Goal: Task Accomplishment & Management: Manage account settings

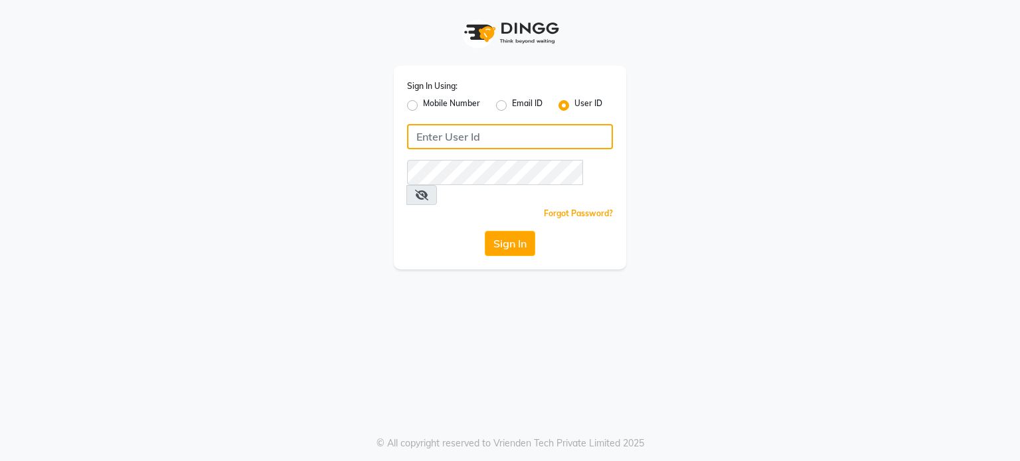
type input "7249802806"
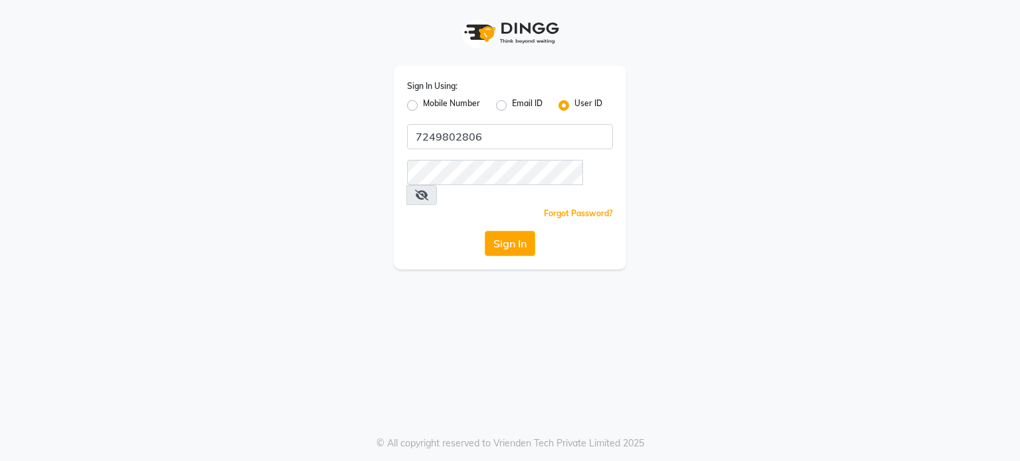
click at [423, 108] on label "Mobile Number" at bounding box center [451, 106] width 57 height 16
click at [423, 106] on input "Mobile Number" at bounding box center [427, 102] width 9 height 9
radio input "true"
radio input "false"
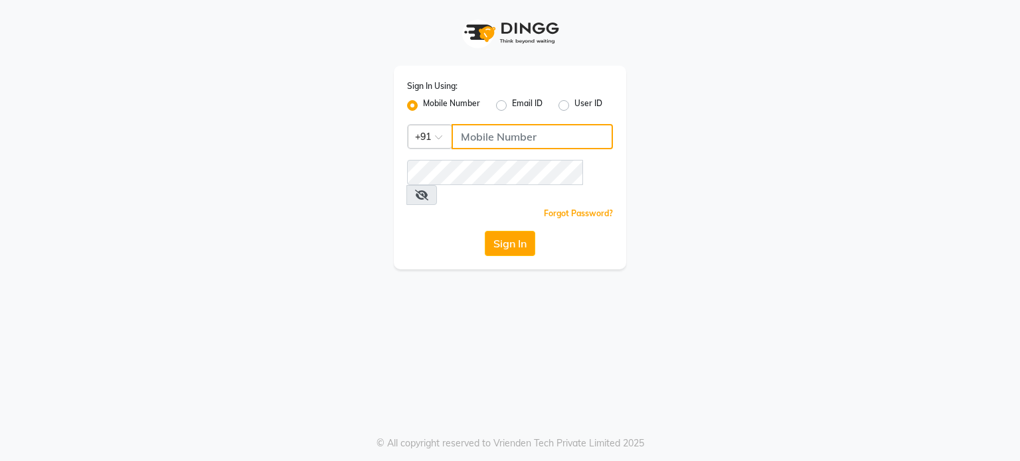
click at [491, 138] on input "Username" at bounding box center [531, 136] width 161 height 25
type input "7249802806"
click at [515, 231] on button "Sign In" at bounding box center [510, 243] width 50 height 25
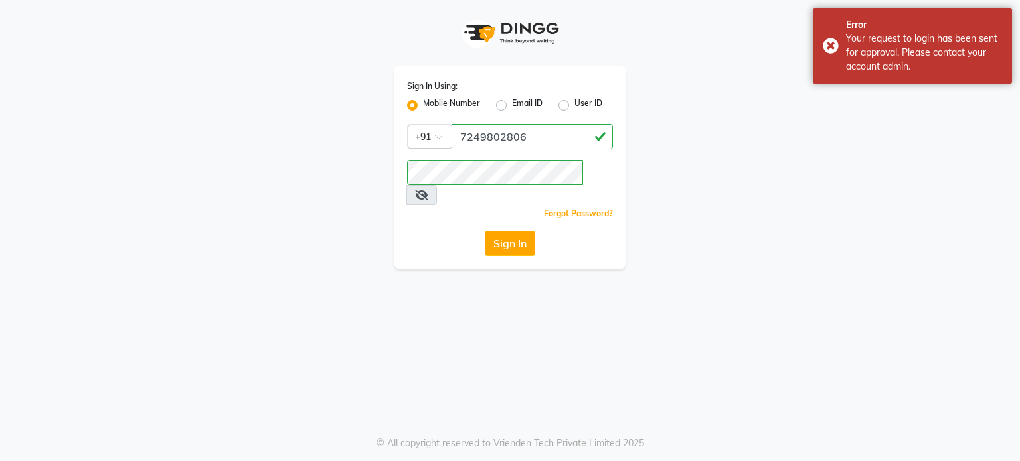
click at [558, 104] on div "Mobile Number Email ID User ID" at bounding box center [510, 106] width 206 height 16
click at [574, 108] on label "User ID" at bounding box center [588, 106] width 28 height 16
click at [574, 106] on input "User ID" at bounding box center [578, 102] width 9 height 9
radio input "true"
radio input "false"
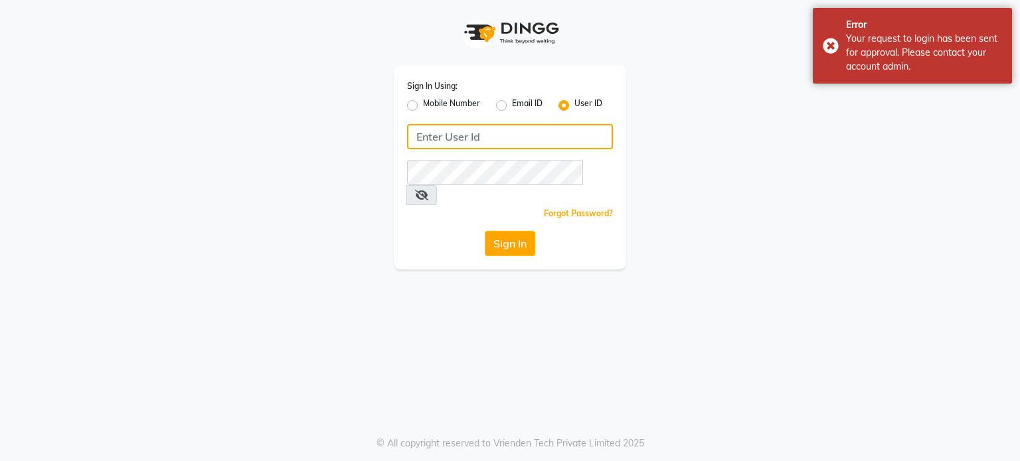
click at [552, 141] on input "Username" at bounding box center [510, 136] width 206 height 25
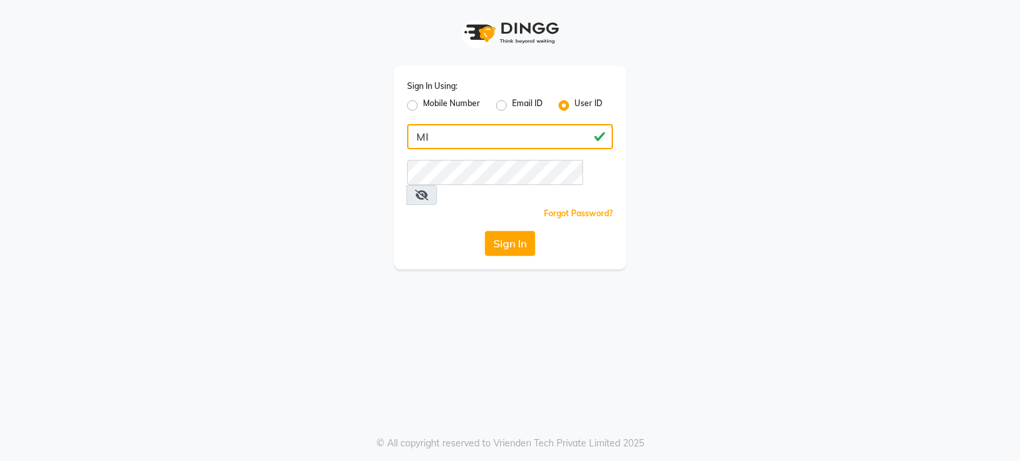
type input "M"
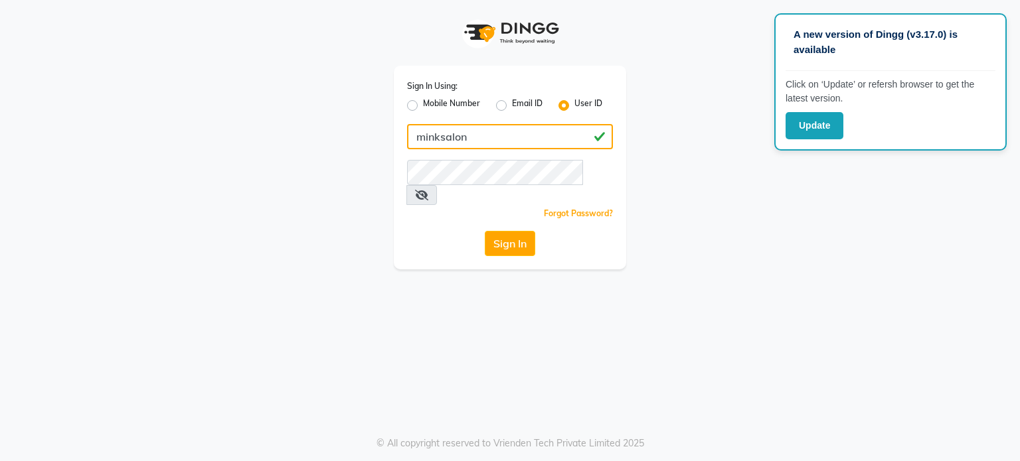
type input "minksalon"
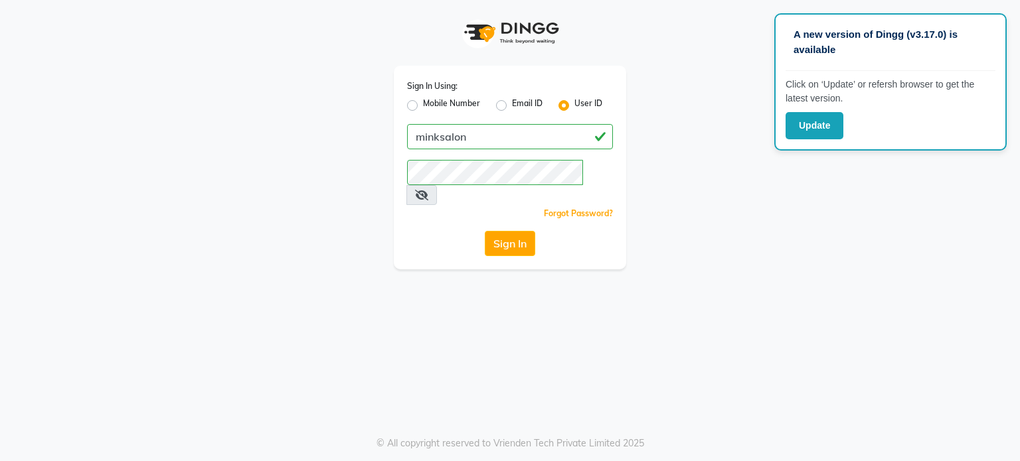
click at [496, 231] on button "Sign In" at bounding box center [510, 243] width 50 height 25
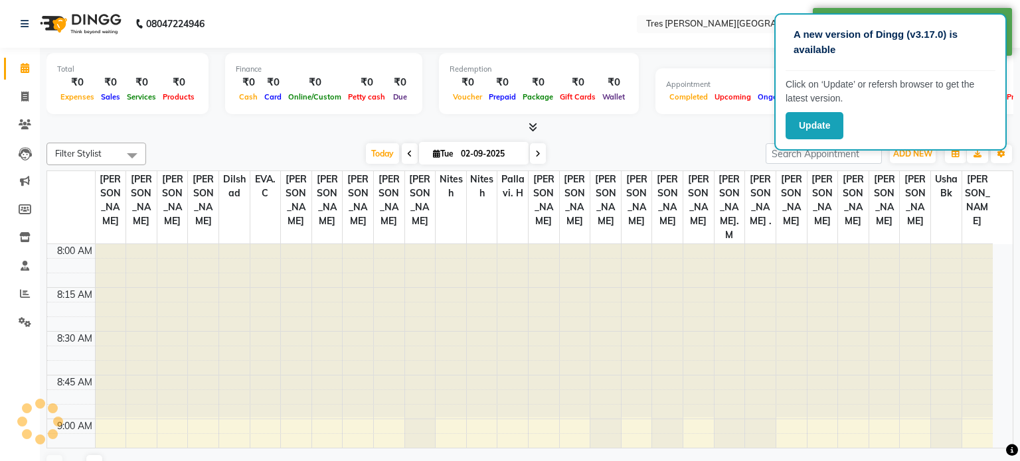
select select "en"
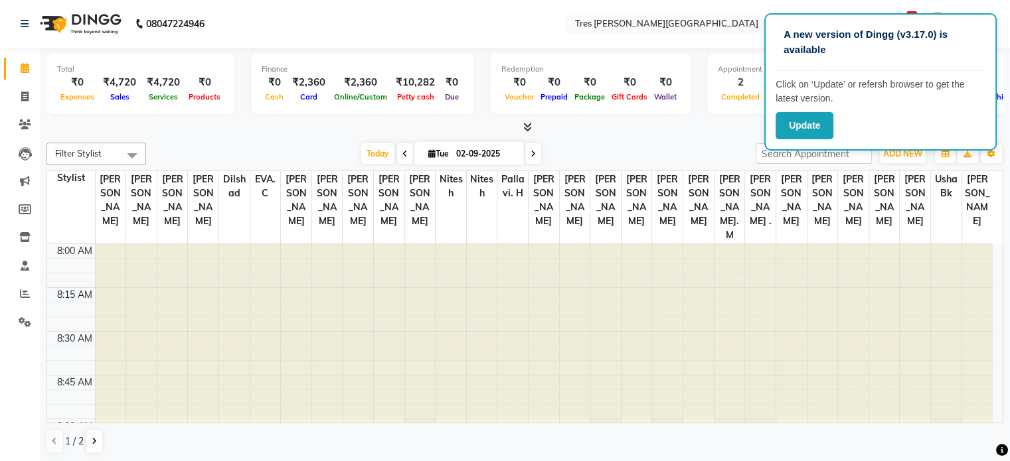
click at [287, 122] on div at bounding box center [524, 128] width 957 height 14
click at [784, 136] on button "Update" at bounding box center [804, 125] width 58 height 27
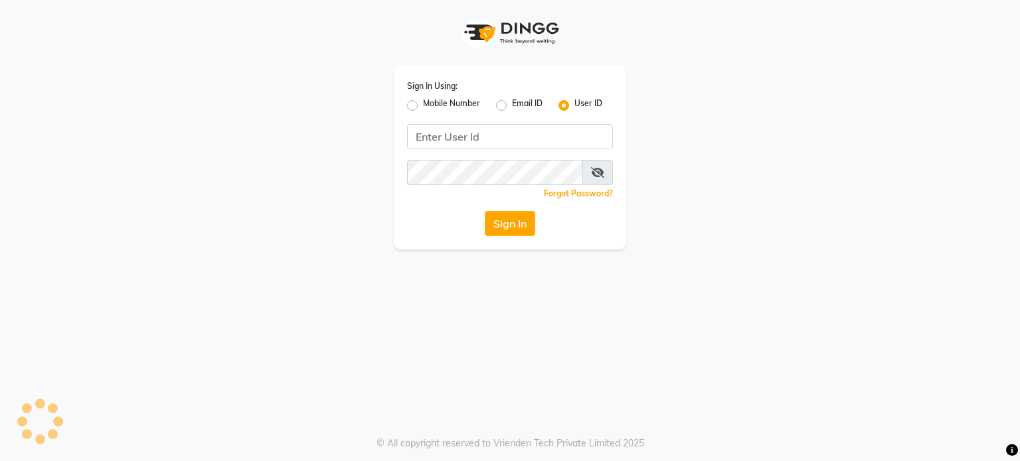
click at [13, 325] on div "Sign In Using: Mobile Number Email ID User ID Remember me Forgot Password? Sign…" at bounding box center [510, 230] width 1020 height 461
type input "7249802806"
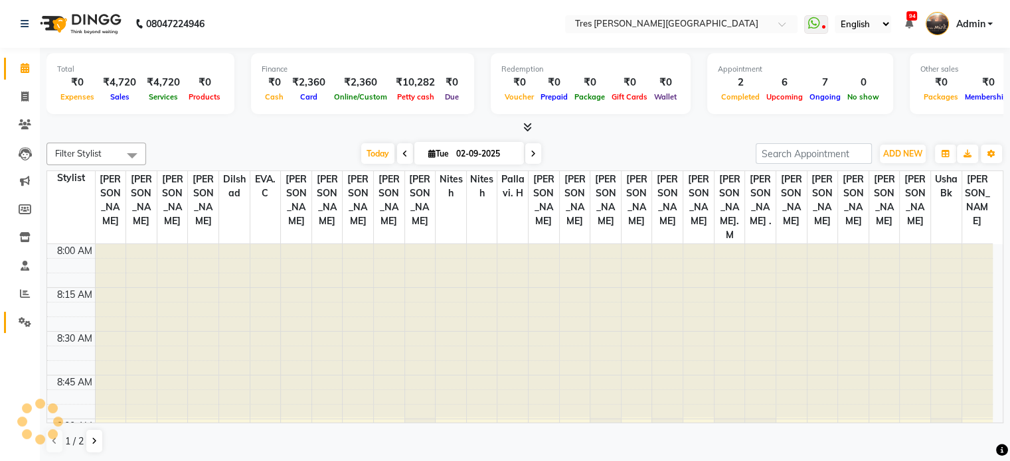
click at [16, 322] on span at bounding box center [24, 322] width 23 height 15
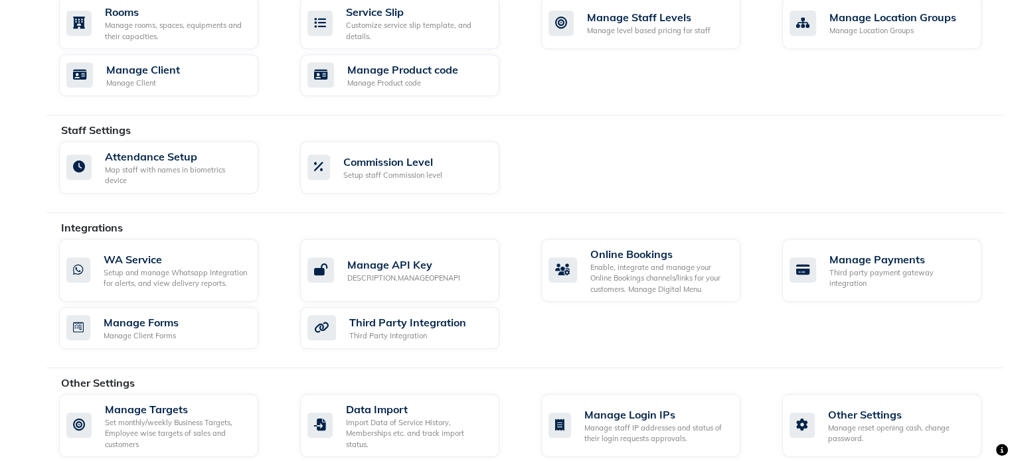
scroll to position [615, 0]
click at [660, 423] on div "Manage staff IP addresses and status of their login requests approvals." at bounding box center [656, 434] width 145 height 22
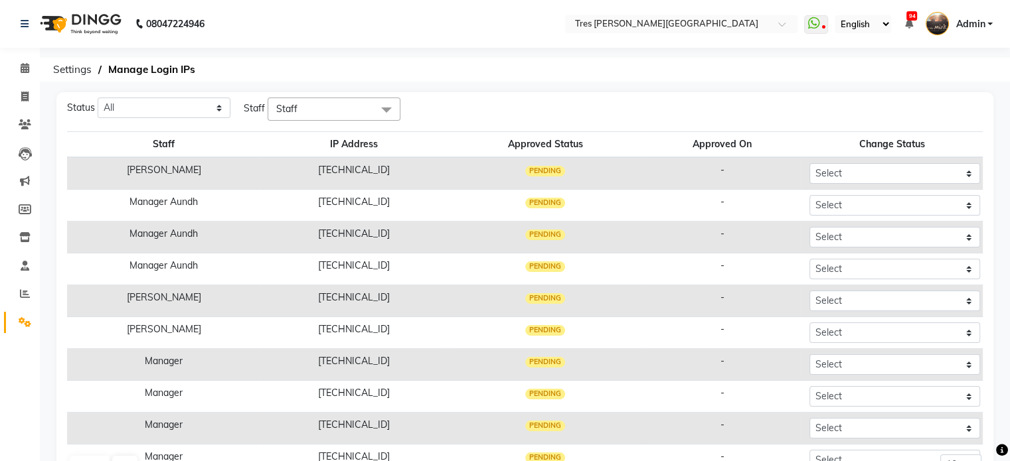
scroll to position [49, 0]
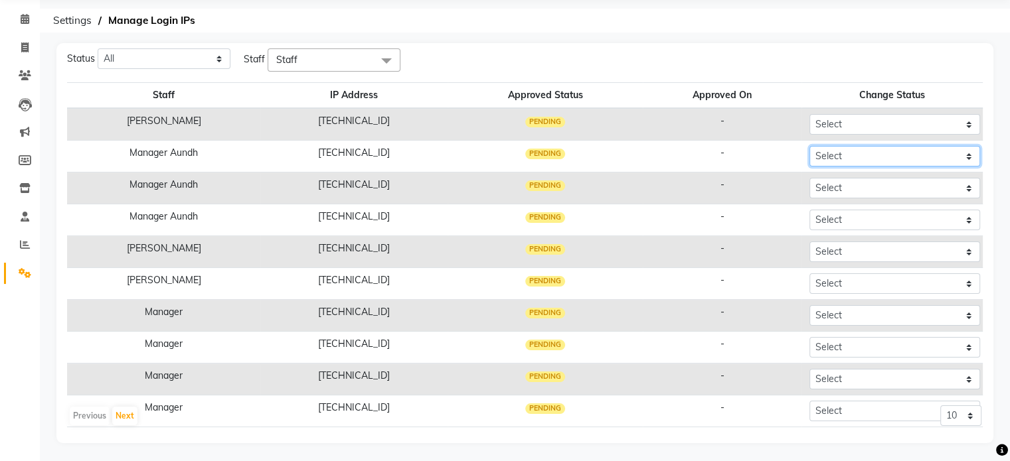
click at [858, 152] on select "Select Approved Rejected" at bounding box center [894, 156] width 171 height 21
click at [842, 159] on select "Select Approved Rejected" at bounding box center [894, 156] width 171 height 21
select select "Approved"
click at [809, 146] on select "Select Approved Rejected" at bounding box center [894, 156] width 171 height 21
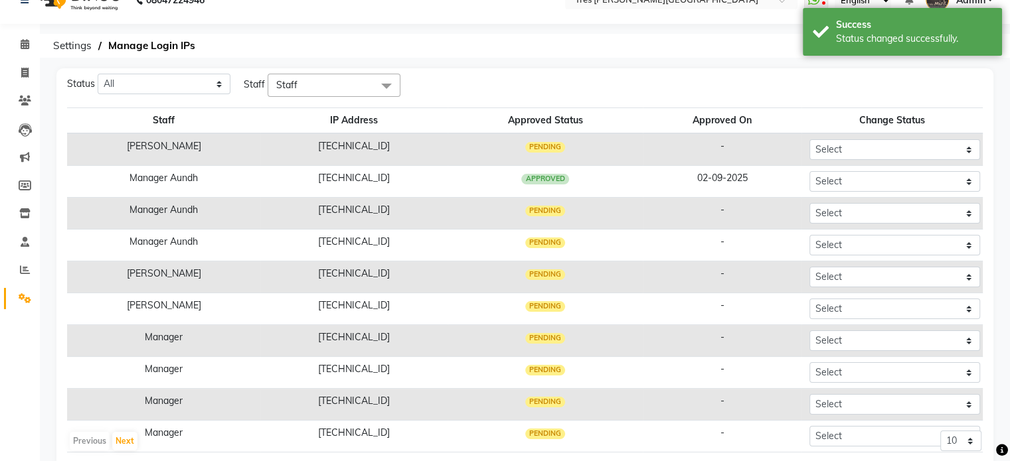
scroll to position [0, 0]
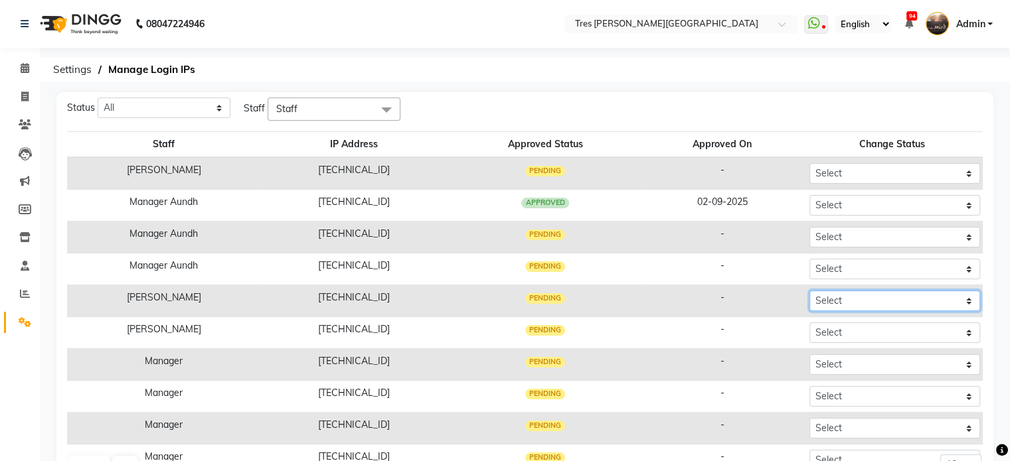
click at [841, 303] on select "Select Approved Rejected" at bounding box center [894, 301] width 171 height 21
select select "Approved"
click at [809, 291] on select "Select Approved Rejected" at bounding box center [894, 301] width 171 height 21
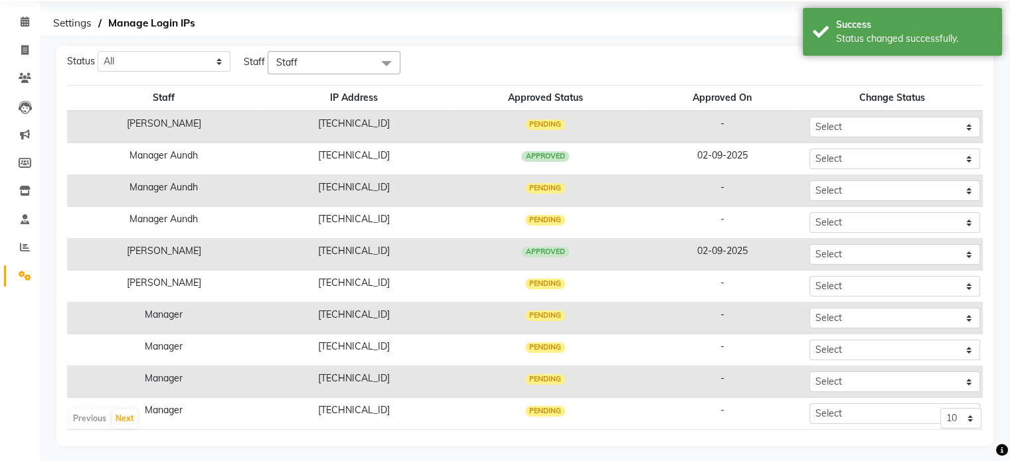
scroll to position [49, 0]
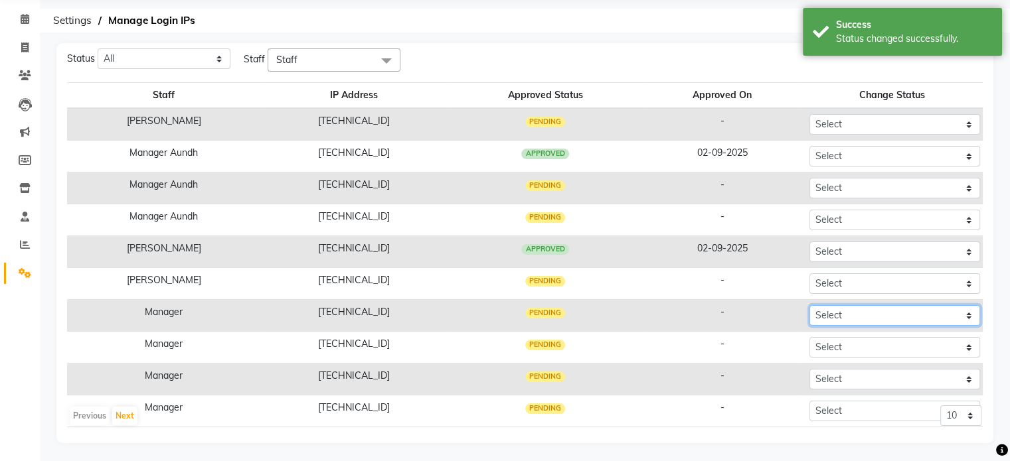
click at [851, 309] on select "Select Approved Rejected" at bounding box center [894, 315] width 171 height 21
select select "Approved"
click at [809, 305] on select "Select Approved Rejected" at bounding box center [894, 315] width 171 height 21
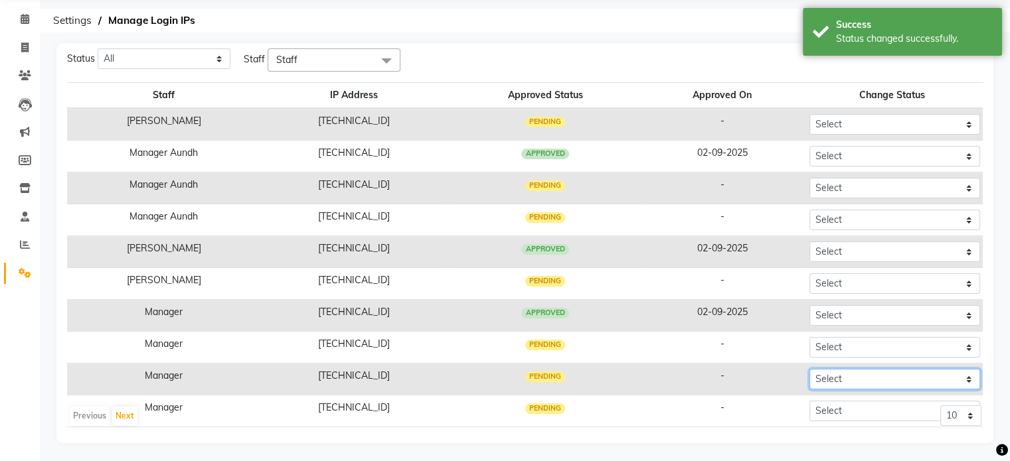
click at [836, 379] on select "Select Approved Rejected" at bounding box center [894, 379] width 171 height 21
click at [809, 369] on select "Select Approved Rejected" at bounding box center [894, 379] width 171 height 21
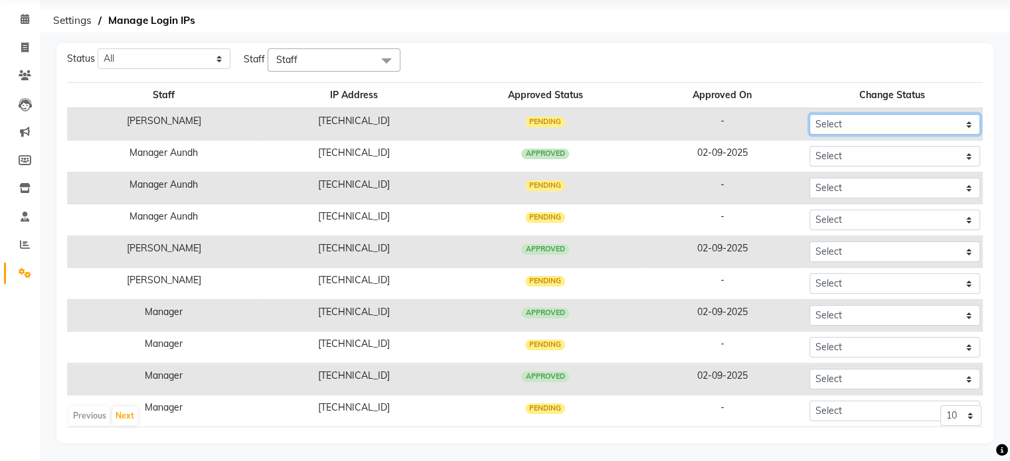
click at [837, 121] on select "Select Approved Rejected" at bounding box center [894, 124] width 171 height 21
select select "Approved"
click at [809, 114] on select "Select Approved Rejected" at bounding box center [894, 124] width 171 height 21
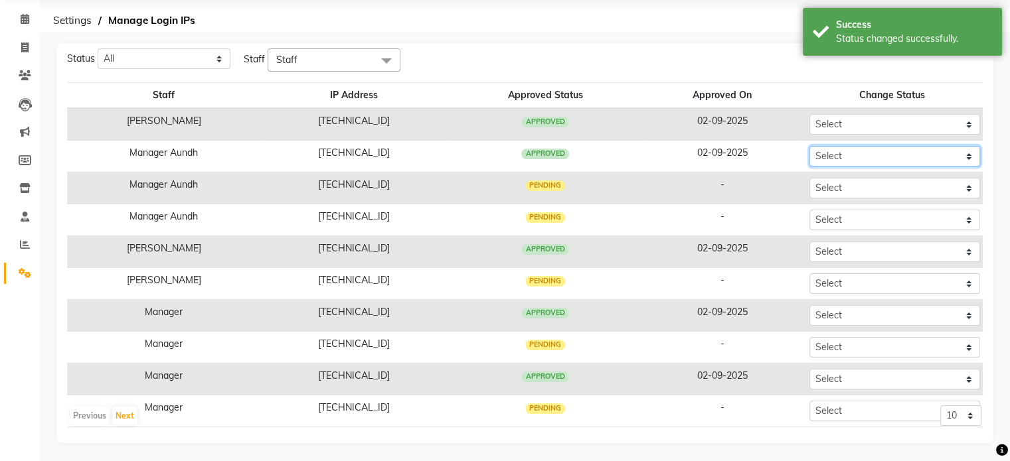
click at [850, 155] on select "Select Approved Rejected" at bounding box center [894, 156] width 171 height 21
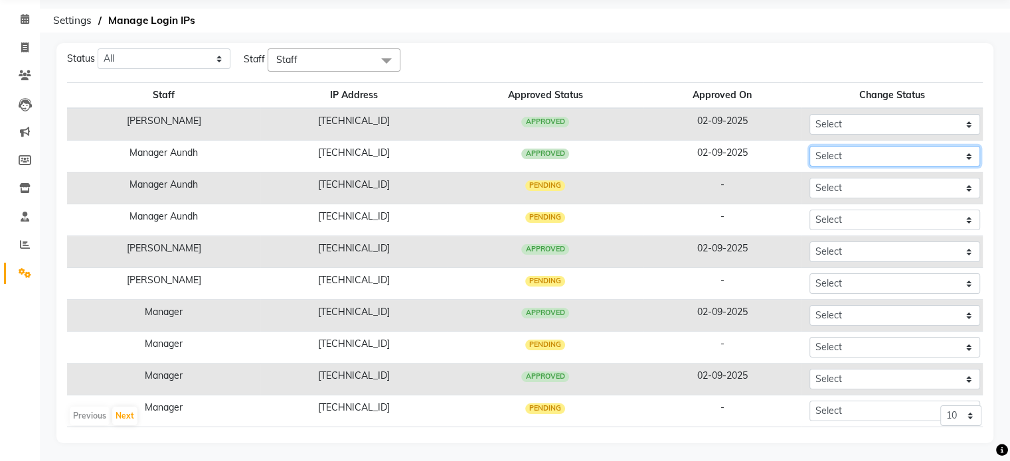
select select "Approved"
click at [809, 146] on select "Select Approved Rejected" at bounding box center [894, 156] width 171 height 21
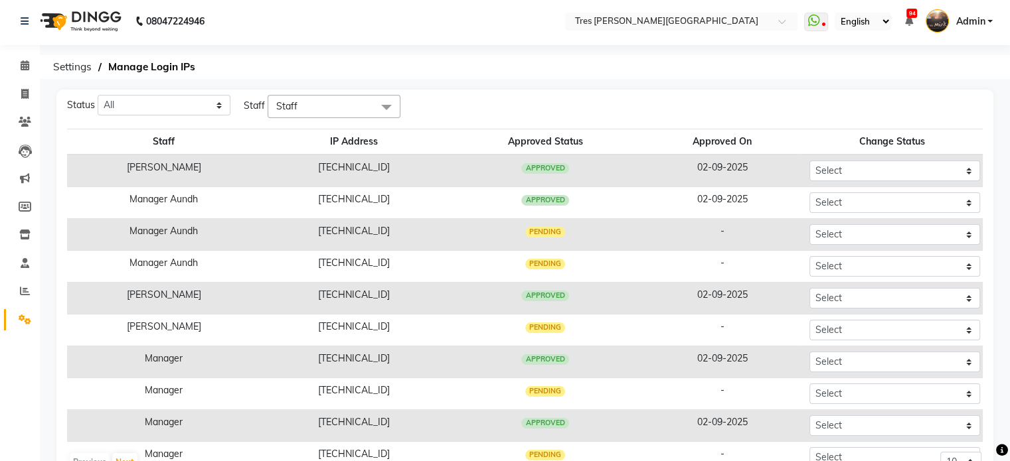
scroll to position [2, 0]
click at [80, 119] on div "Status All Pending Approved Rejected Staff Staff Select All [PERSON_NAME] Manag…" at bounding box center [524, 290] width 937 height 400
click at [25, 66] on icon at bounding box center [25, 66] width 9 height 10
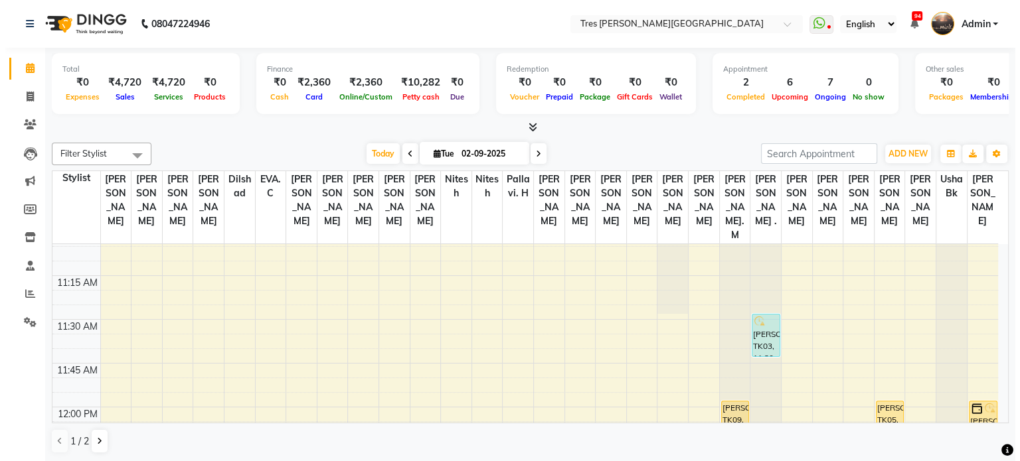
scroll to position [539, 0]
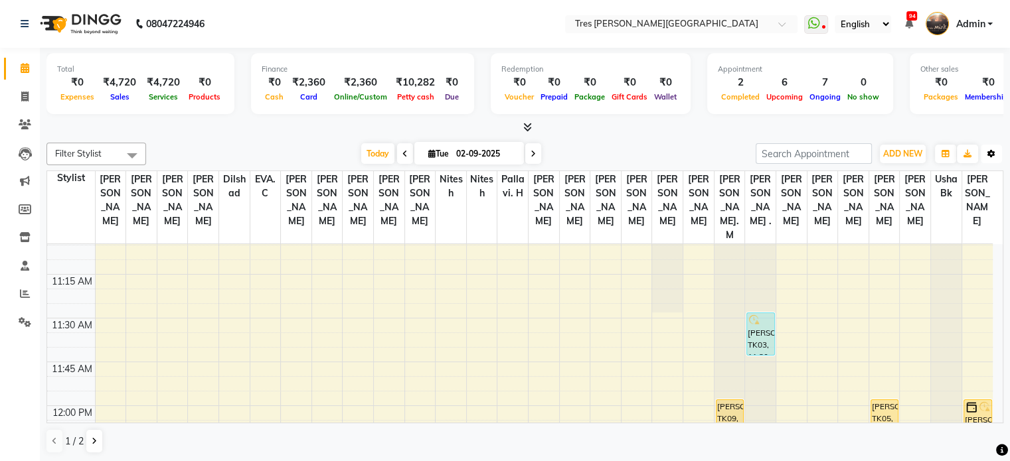
click at [996, 156] on button "Toggle Dropdown" at bounding box center [991, 154] width 21 height 19
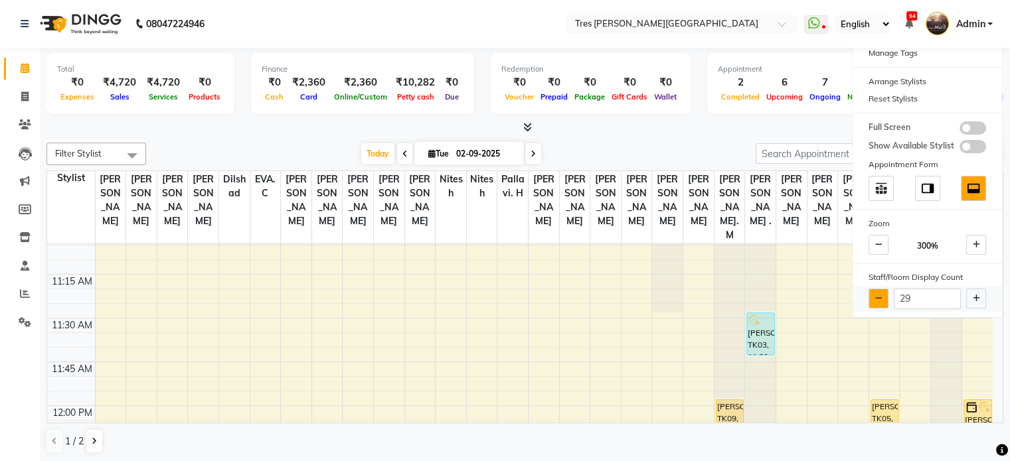
click at [875, 301] on button at bounding box center [878, 299] width 20 height 20
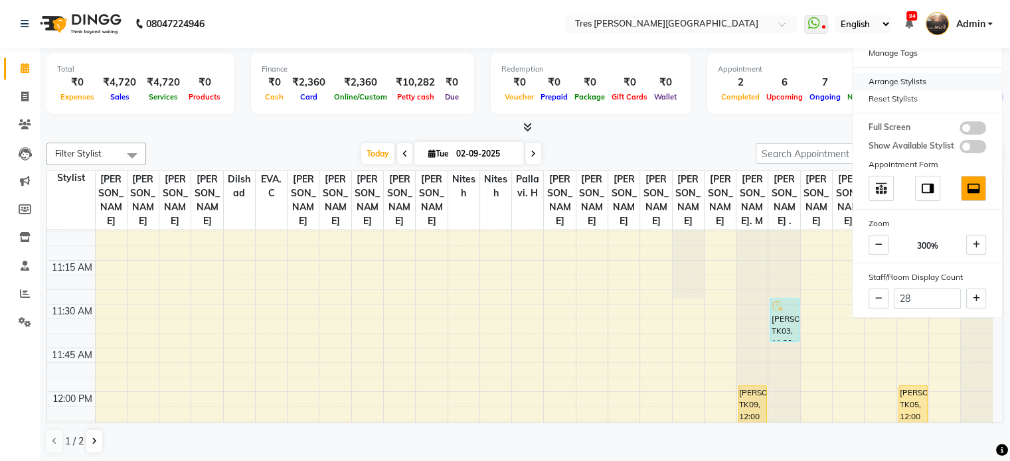
click at [896, 79] on div "Arrange Stylists" at bounding box center [927, 81] width 149 height 17
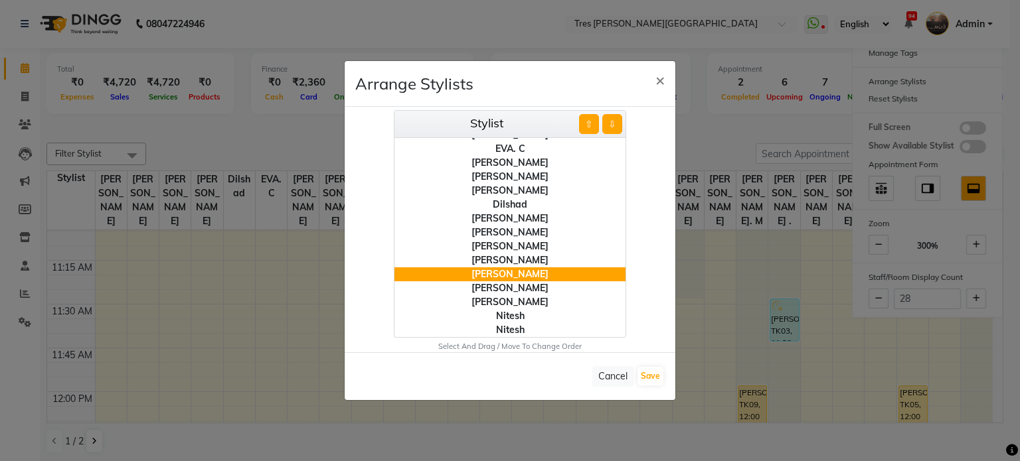
scroll to position [247, 0]
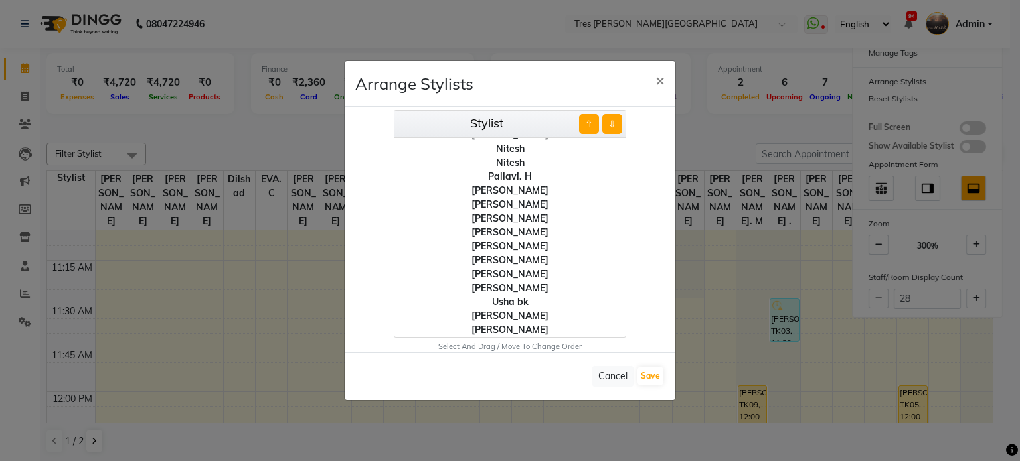
click at [499, 301] on div "Usha bk" at bounding box center [509, 302] width 231 height 14
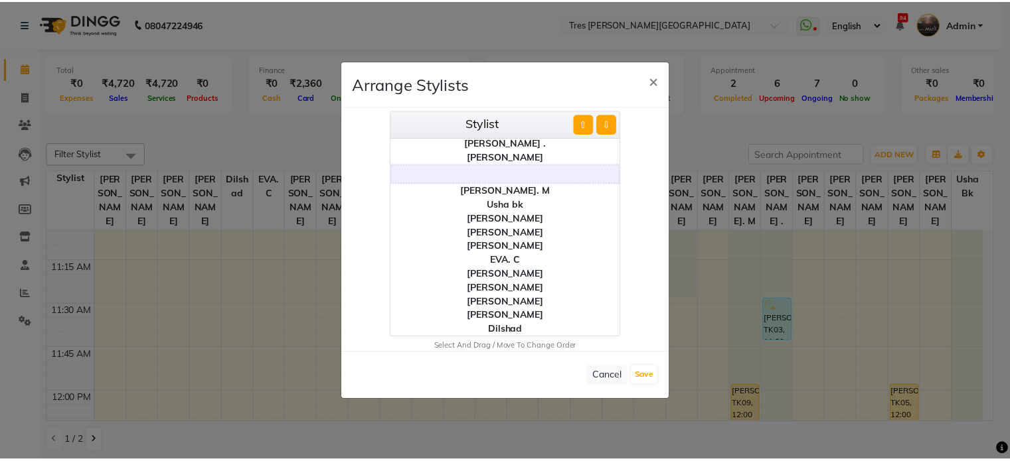
scroll to position [0, 0]
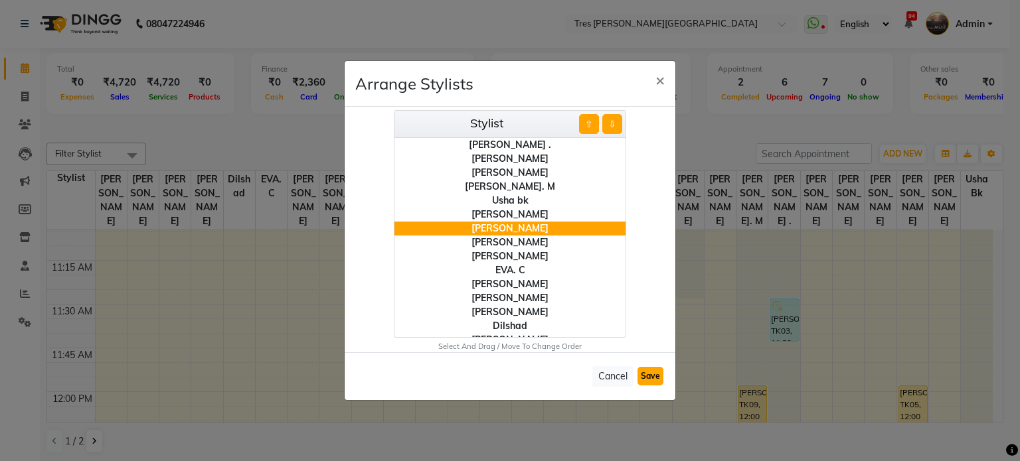
click at [655, 373] on button "Save" at bounding box center [650, 376] width 26 height 19
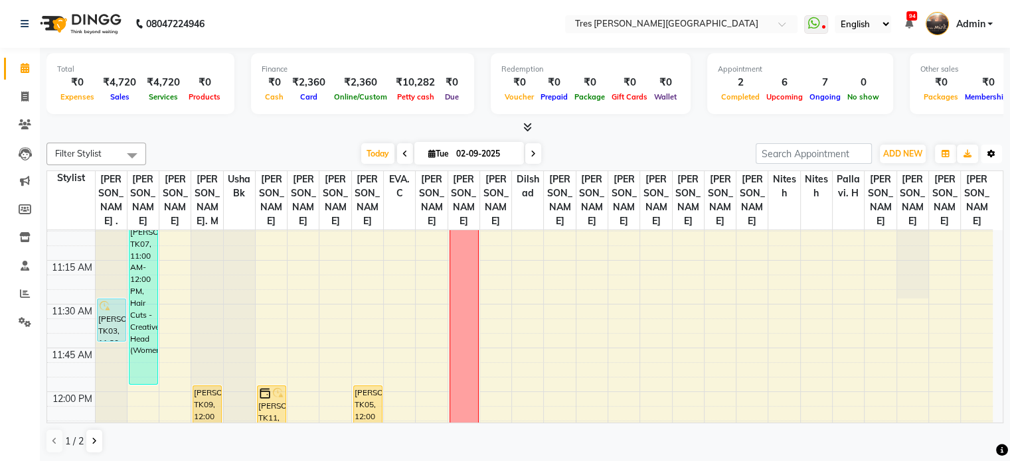
click at [991, 157] on button "Toggle Dropdown" at bounding box center [991, 154] width 21 height 19
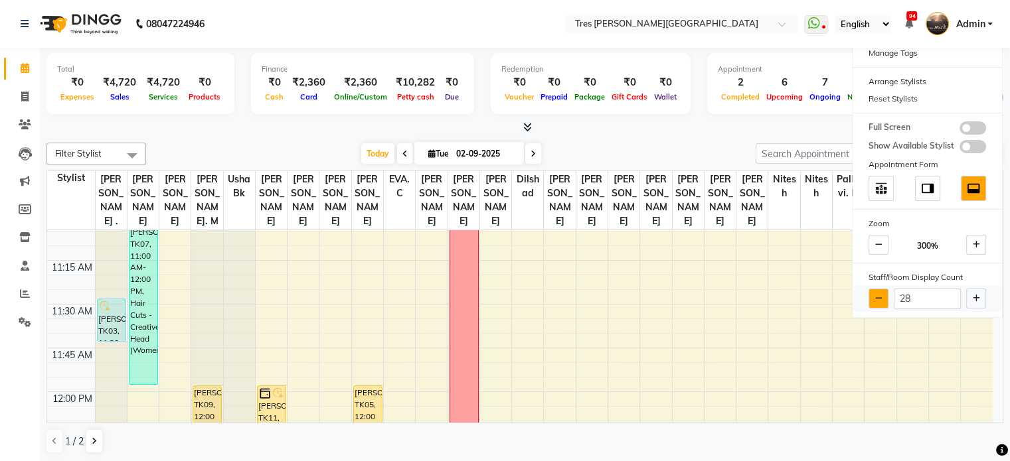
click at [874, 302] on button at bounding box center [878, 299] width 20 height 20
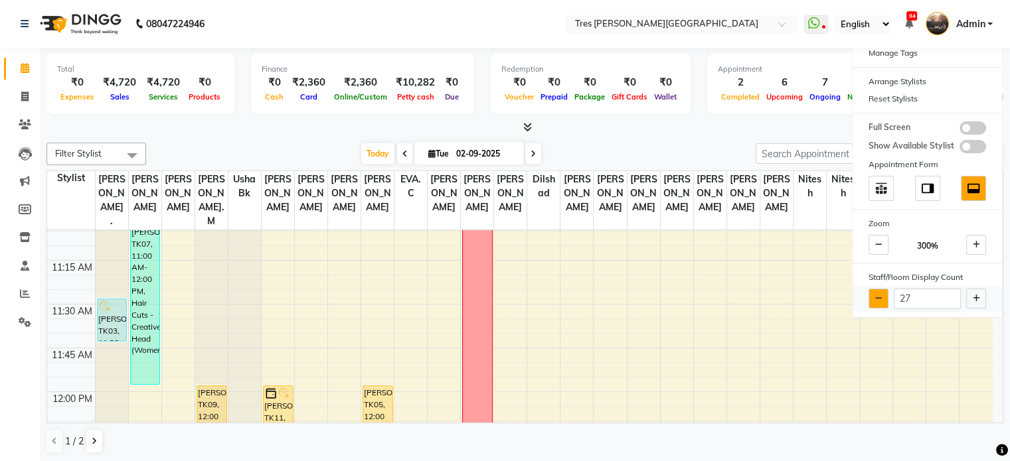
click at [874, 302] on button at bounding box center [878, 299] width 20 height 20
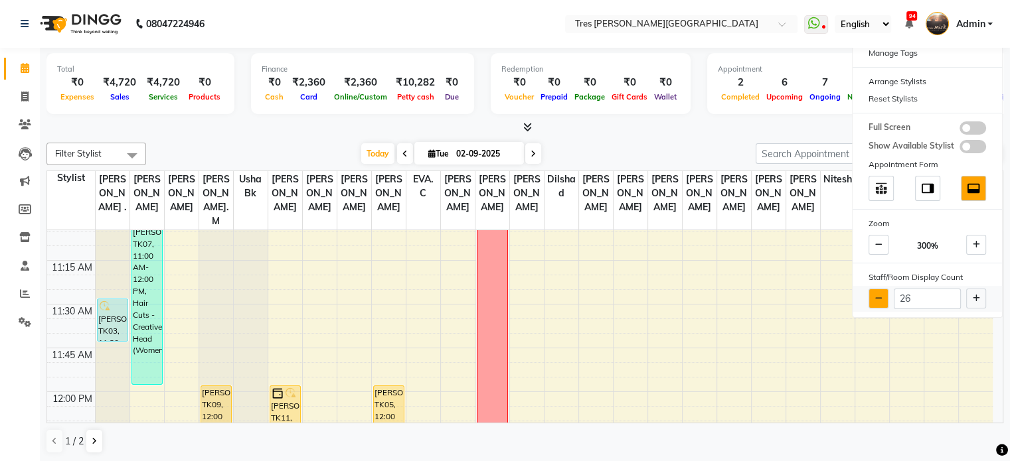
click at [874, 302] on button at bounding box center [878, 299] width 20 height 20
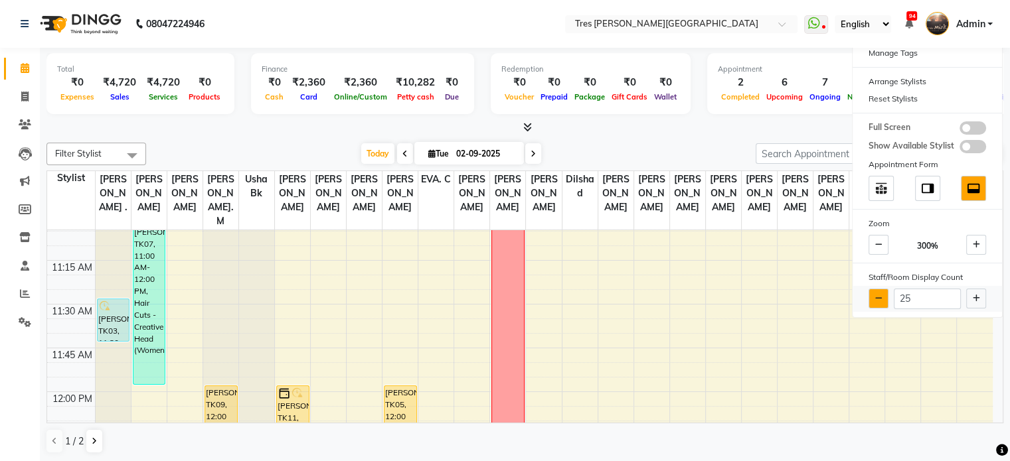
click at [874, 302] on button at bounding box center [878, 299] width 20 height 20
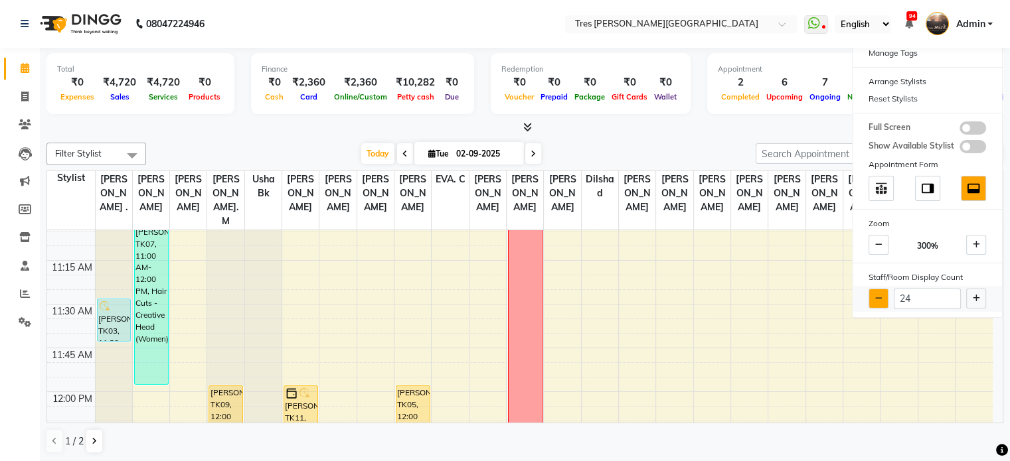
click at [874, 302] on button at bounding box center [878, 299] width 20 height 20
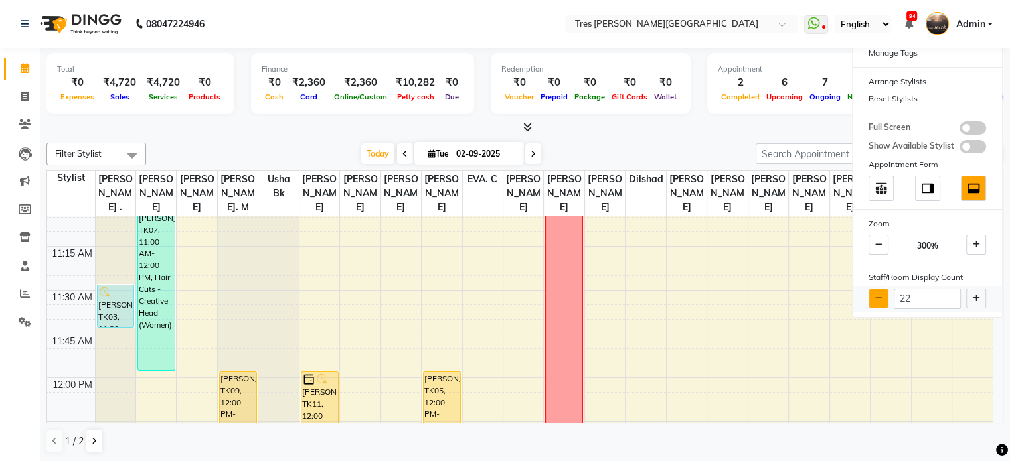
click at [874, 302] on button at bounding box center [878, 299] width 20 height 20
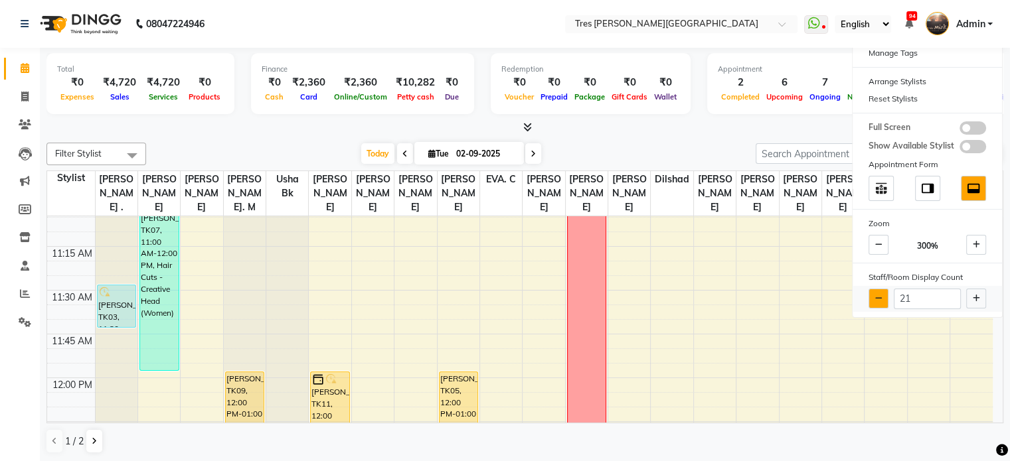
click at [874, 302] on button at bounding box center [878, 299] width 20 height 20
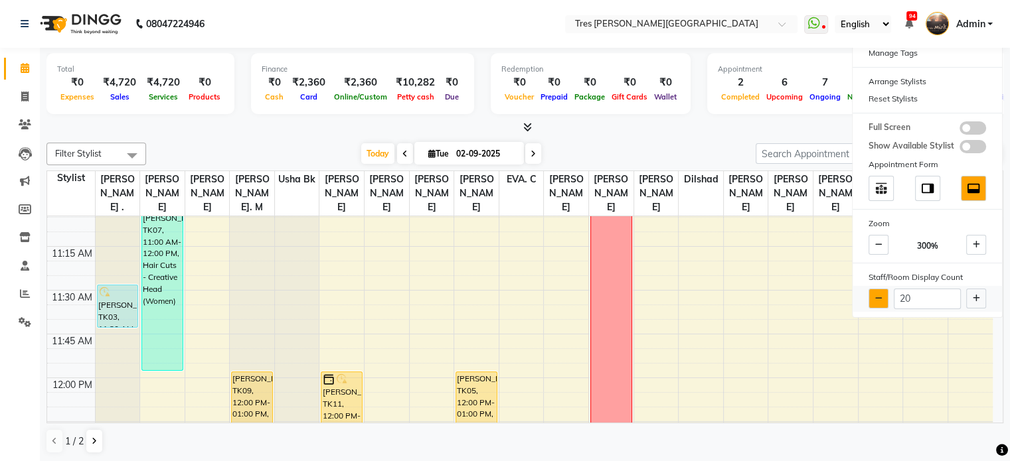
click at [874, 302] on button at bounding box center [878, 299] width 20 height 20
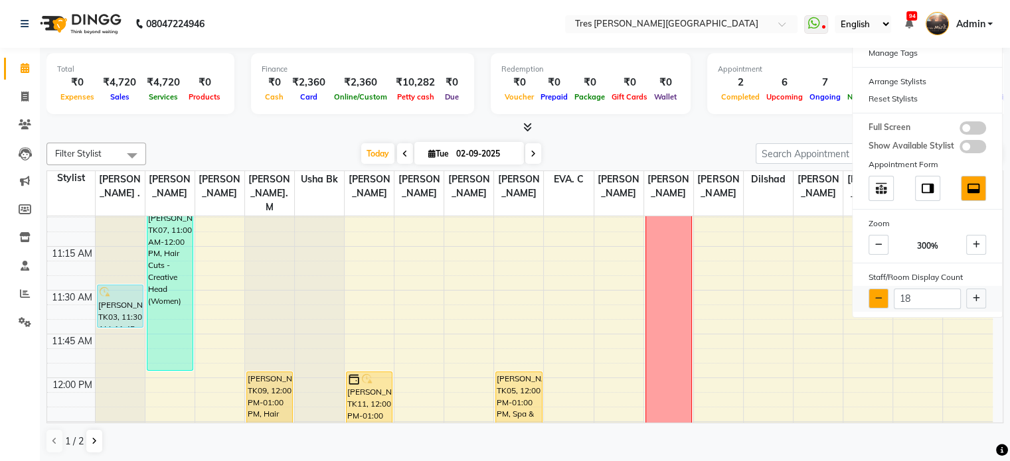
click at [874, 302] on button at bounding box center [878, 299] width 20 height 20
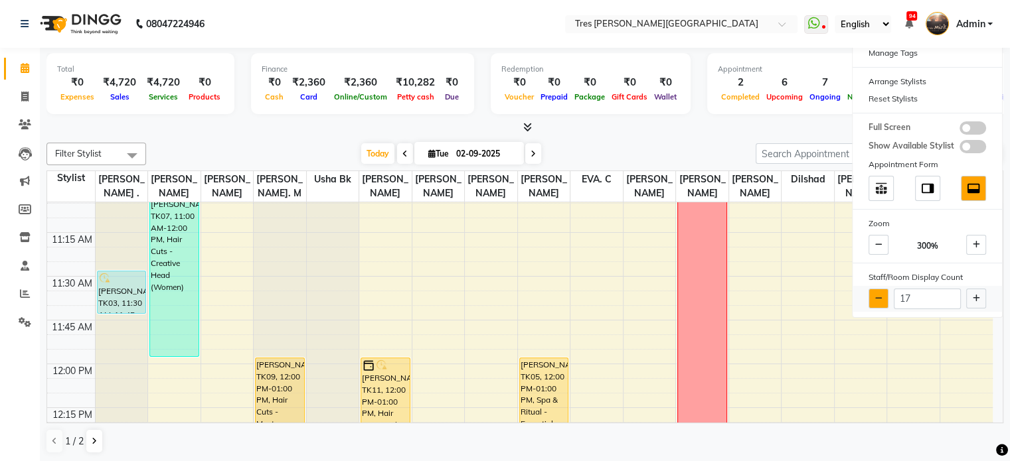
click at [874, 302] on button at bounding box center [878, 299] width 20 height 20
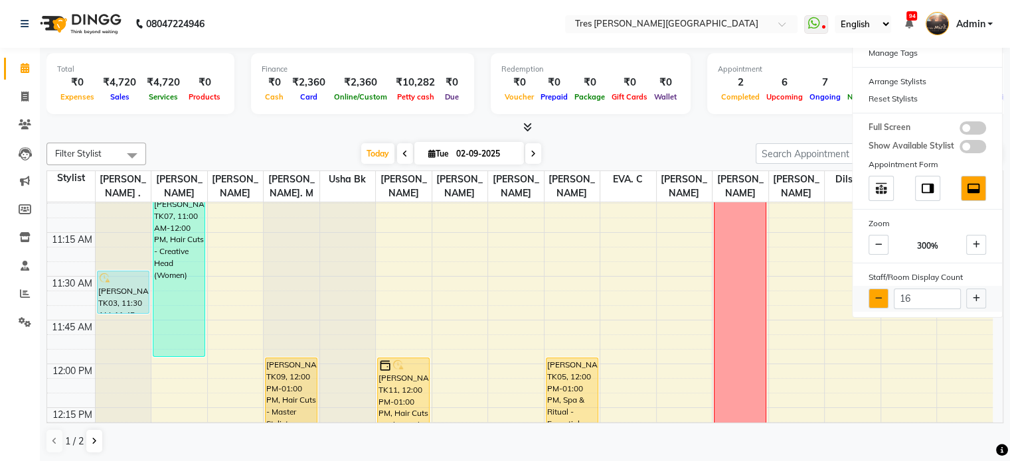
click at [874, 302] on button at bounding box center [878, 299] width 20 height 20
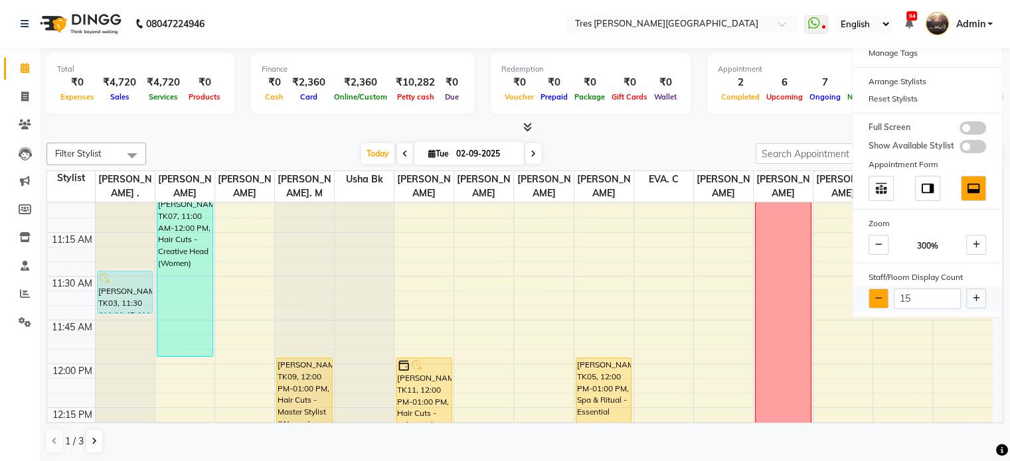
click at [874, 302] on button at bounding box center [878, 299] width 20 height 20
type input "14"
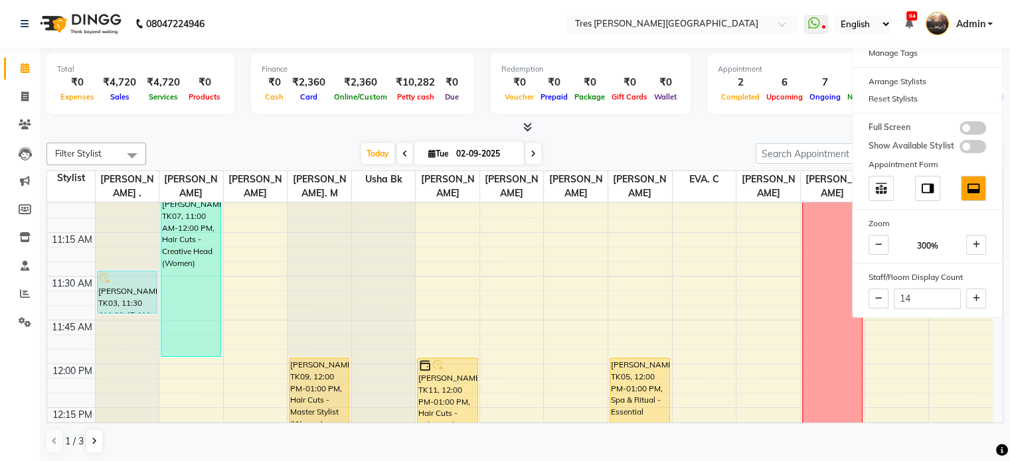
click at [29, 338] on li "Completed InProgress Upcoming Dropped Tentative Check-In Confirm" at bounding box center [20, 340] width 40 height 7
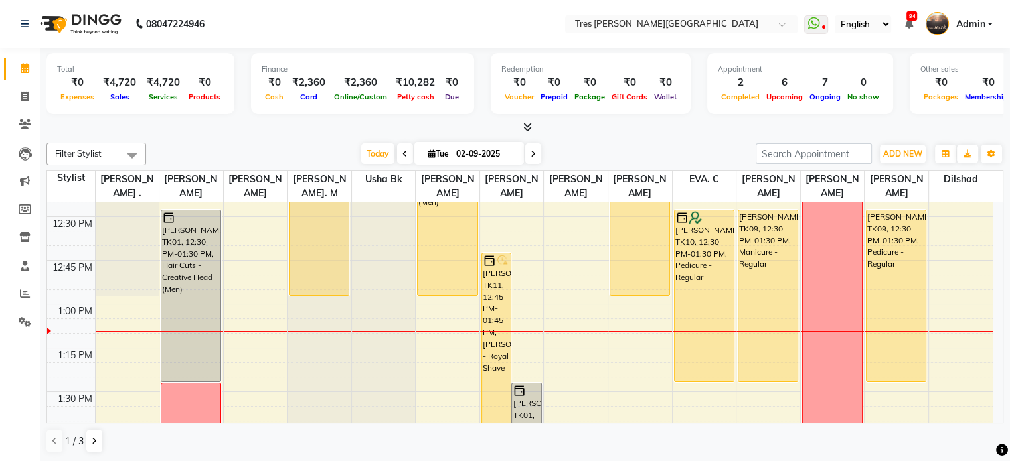
scroll to position [778, 0]
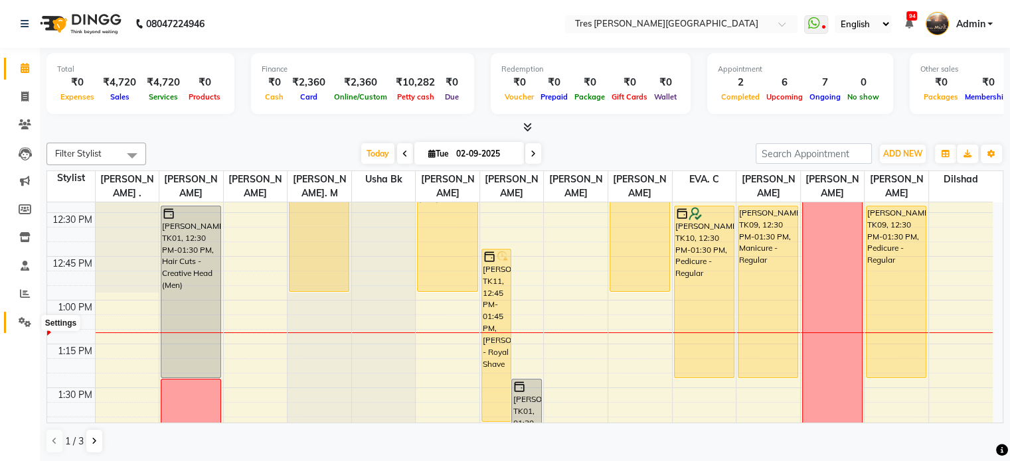
click at [21, 321] on icon at bounding box center [25, 322] width 13 height 10
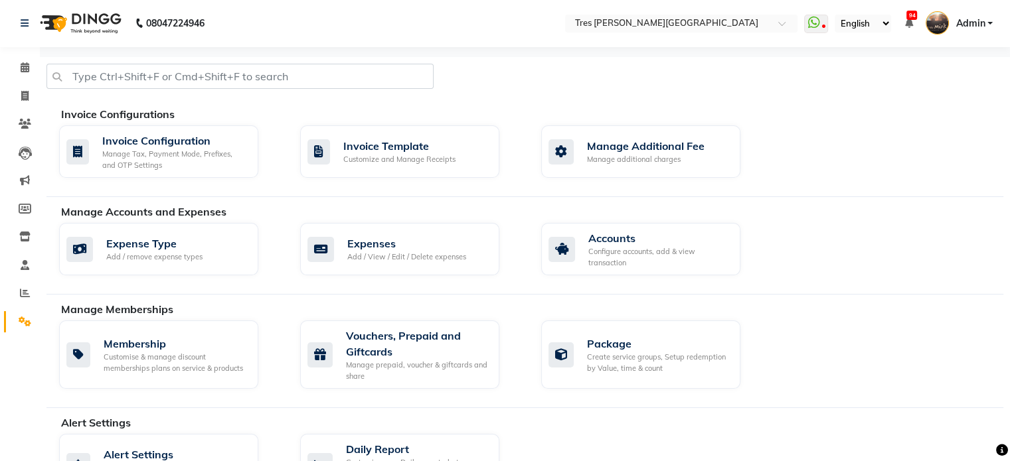
scroll to position [615, 0]
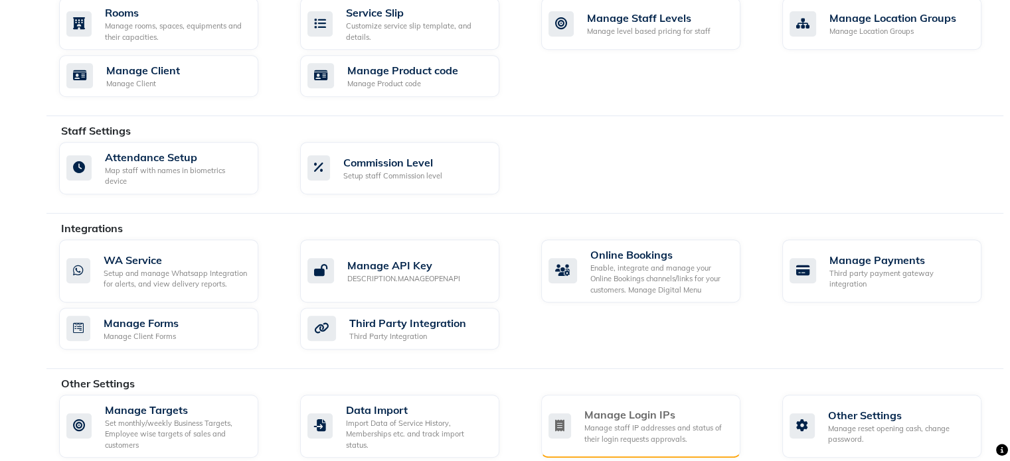
click at [659, 423] on div "Manage staff IP addresses and status of their login requests approvals." at bounding box center [656, 434] width 145 height 22
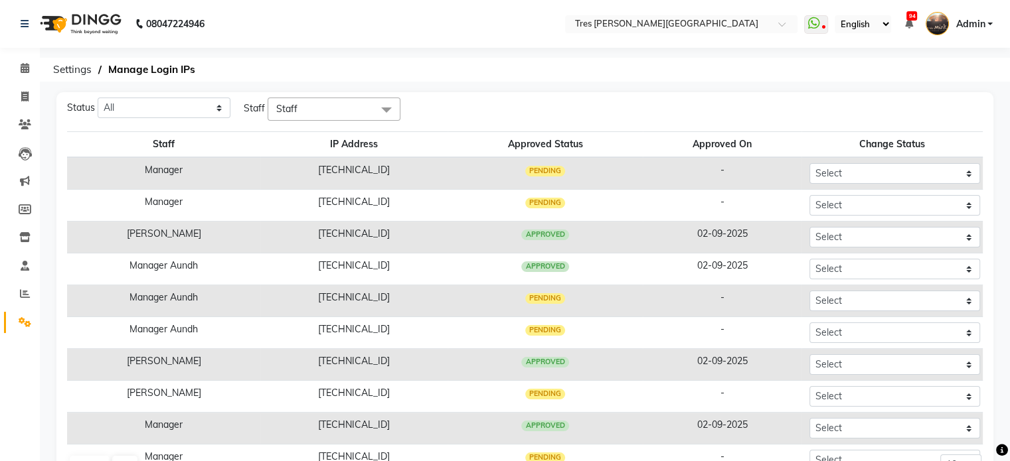
scroll to position [49, 0]
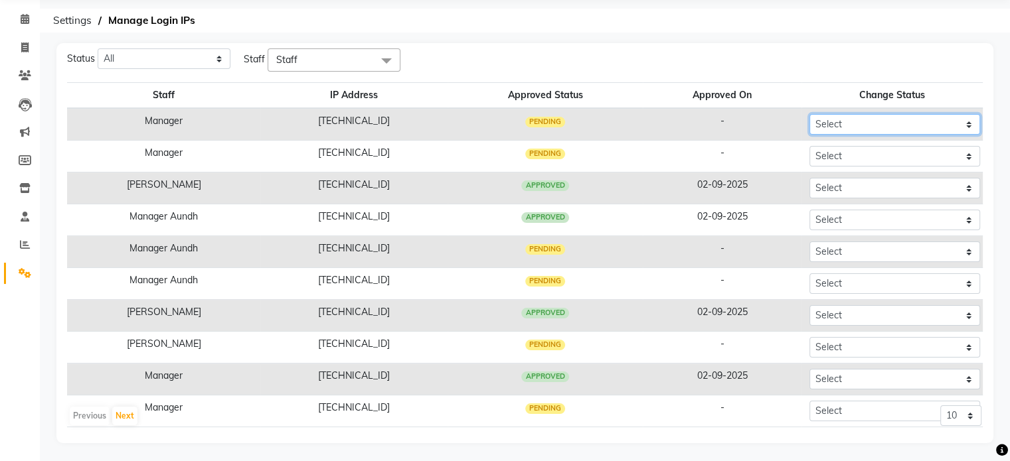
click at [835, 124] on select "Select Approved Rejected" at bounding box center [894, 124] width 171 height 21
select select "Approved"
click at [809, 114] on select "Select Approved Rejected" at bounding box center [894, 124] width 171 height 21
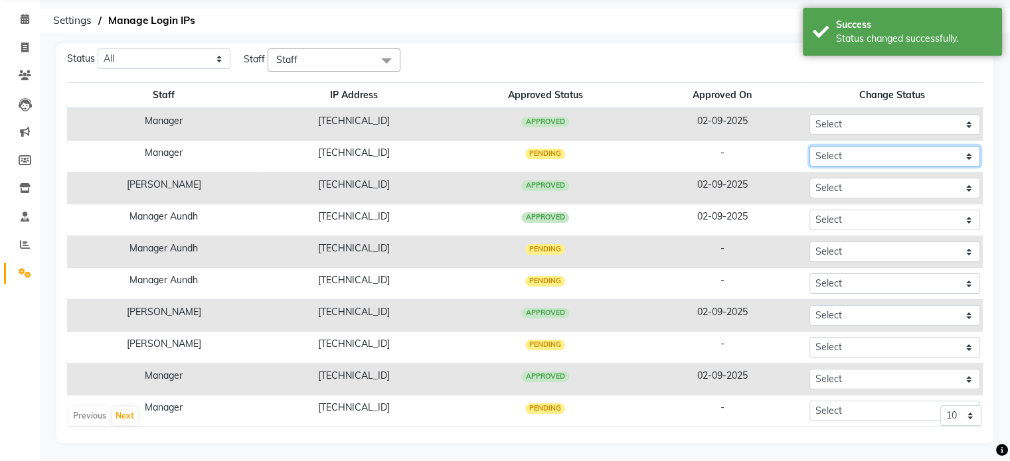
click at [845, 154] on select "Select Approved Rejected" at bounding box center [894, 156] width 171 height 21
click at [674, 65] on div "Status All Pending Approved Rejected Staff Staff Select All [PERSON_NAME] Manag…" at bounding box center [525, 59] width 926 height 23
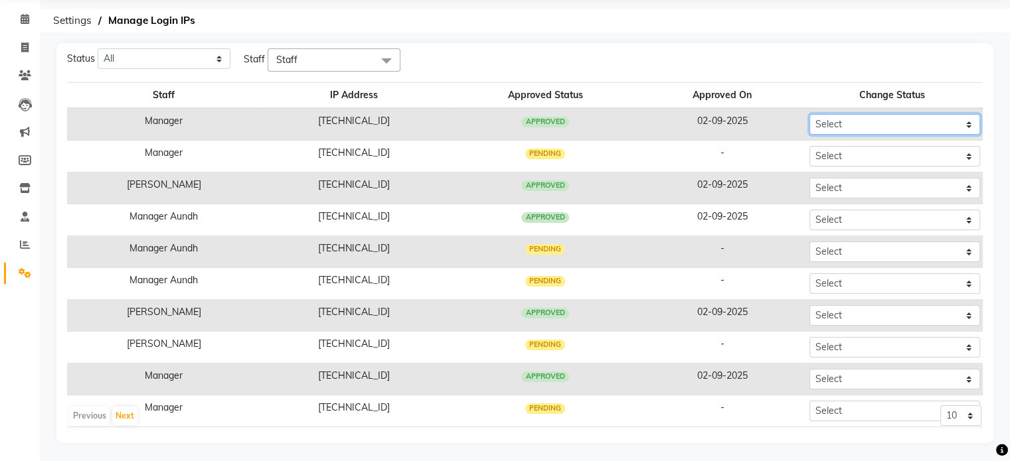
click at [837, 123] on select "Select Approved Rejected" at bounding box center [894, 124] width 171 height 21
select select "Approved"
click at [809, 114] on select "Select Approved Rejected" at bounding box center [894, 124] width 171 height 21
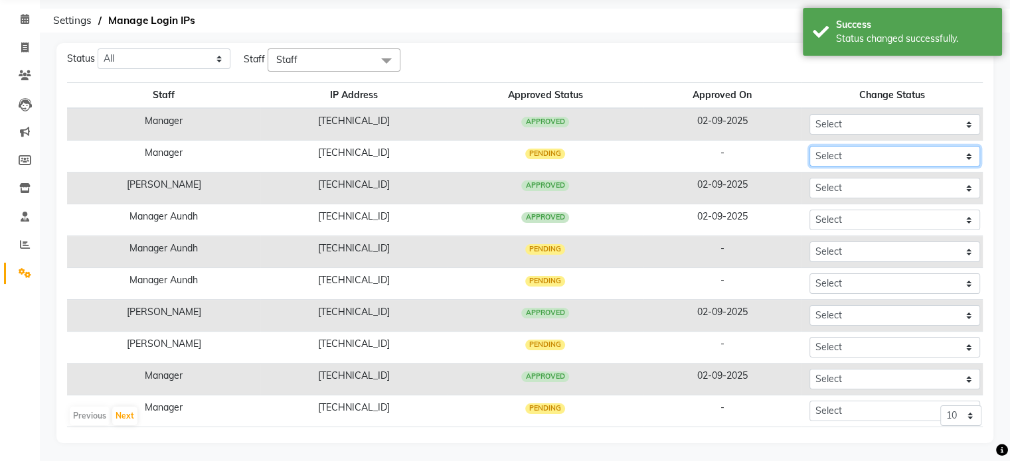
click at [853, 156] on select "Select Approved Rejected" at bounding box center [894, 156] width 171 height 21
select select "Approved"
click at [809, 146] on select "Select Approved Rejected" at bounding box center [894, 156] width 171 height 21
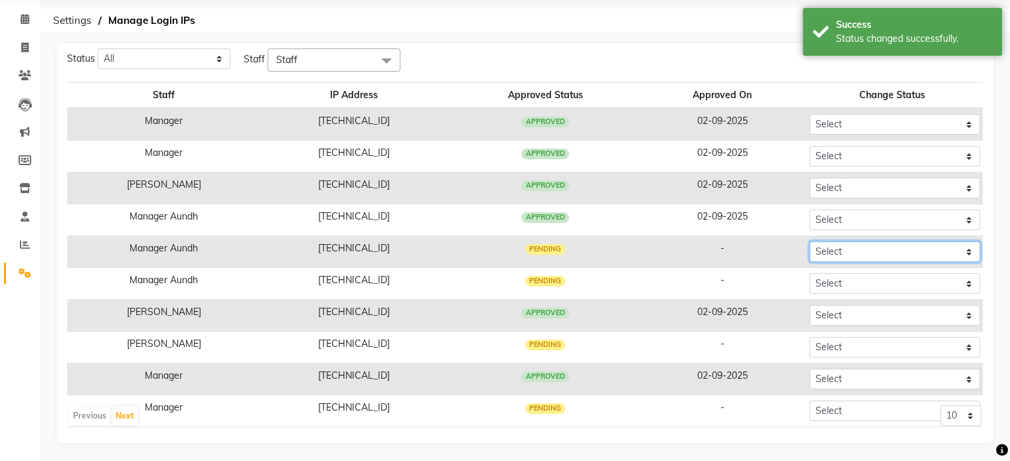
click at [859, 256] on select "Select Approved Rejected" at bounding box center [894, 252] width 171 height 21
select select "Approved"
click at [809, 242] on select "Select Approved Rejected" at bounding box center [894, 252] width 171 height 21
click at [839, 282] on select "Select Approved Rejected" at bounding box center [894, 284] width 171 height 21
select select "Approved"
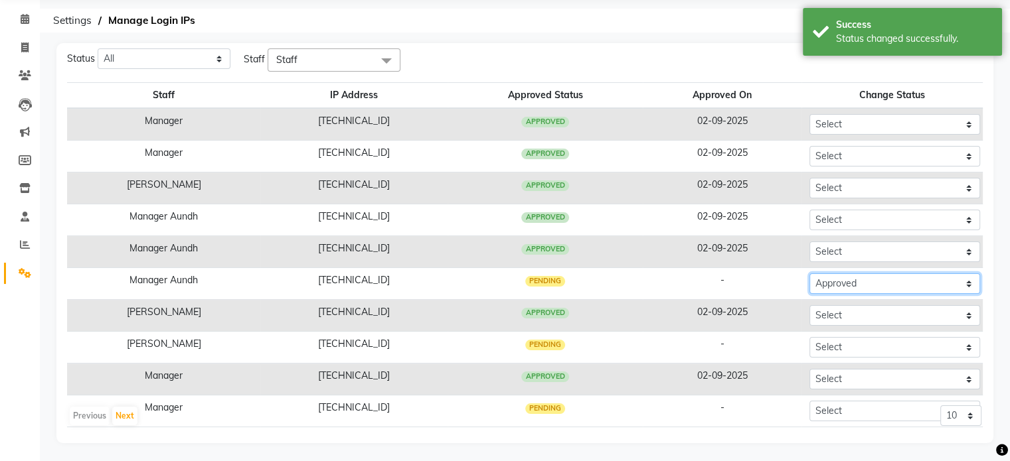
click at [809, 274] on select "Select Approved Rejected" at bounding box center [894, 284] width 171 height 21
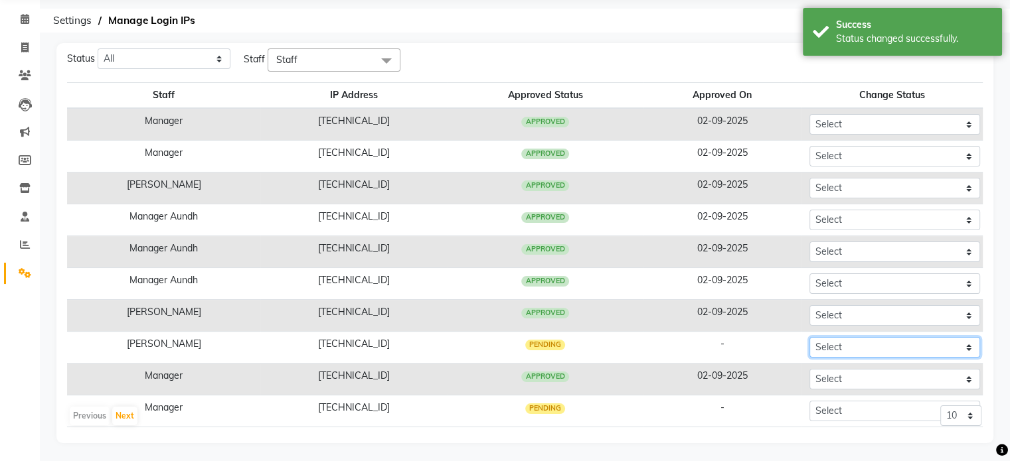
click at [851, 342] on select "Select Approved Rejected" at bounding box center [894, 347] width 171 height 21
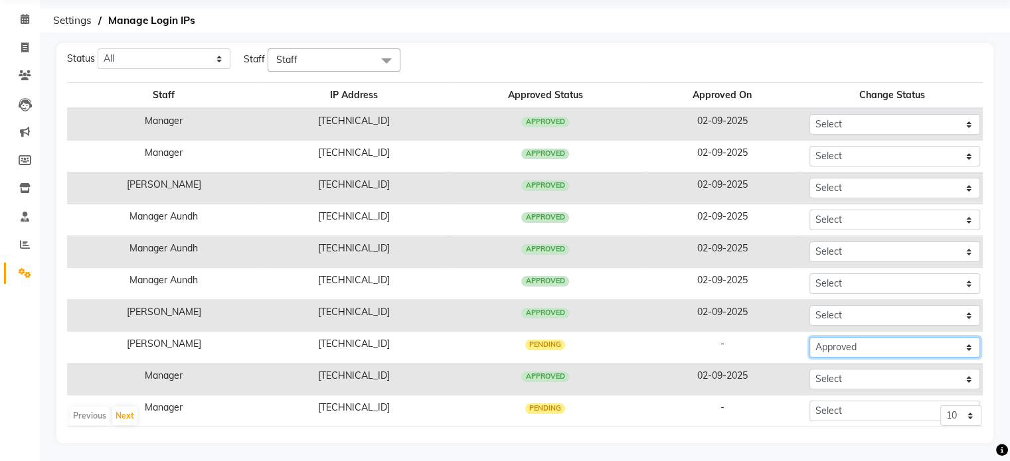
click at [809, 337] on select "Select Approved Rejected" at bounding box center [894, 347] width 171 height 21
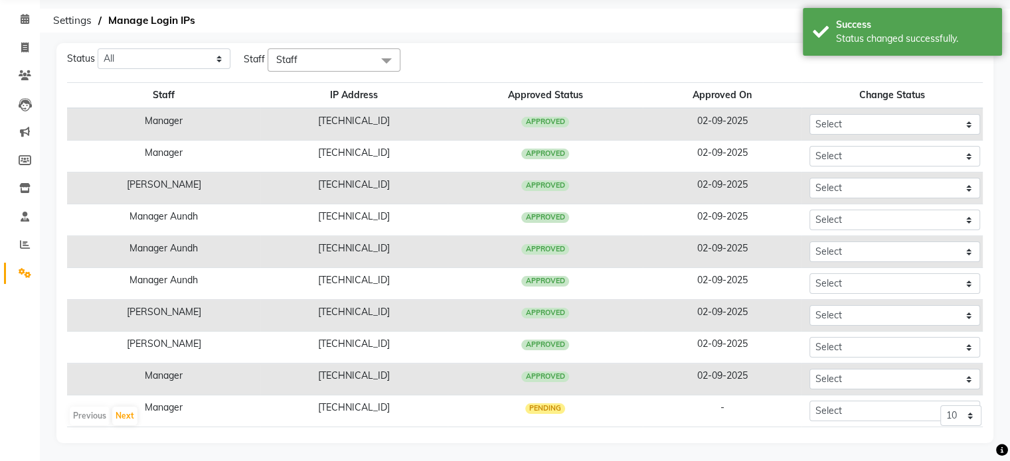
click at [862, 426] on div "Previous Next 10 50 100" at bounding box center [524, 422] width 913 height 32
click at [862, 406] on div "Previous Next 10 50 100" at bounding box center [524, 422] width 913 height 32
click at [868, 412] on div "Previous Next 10 50 100" at bounding box center [524, 422] width 913 height 32
click at [855, 401] on select "Select Approved Rejected" at bounding box center [894, 411] width 171 height 21
select select "Approved"
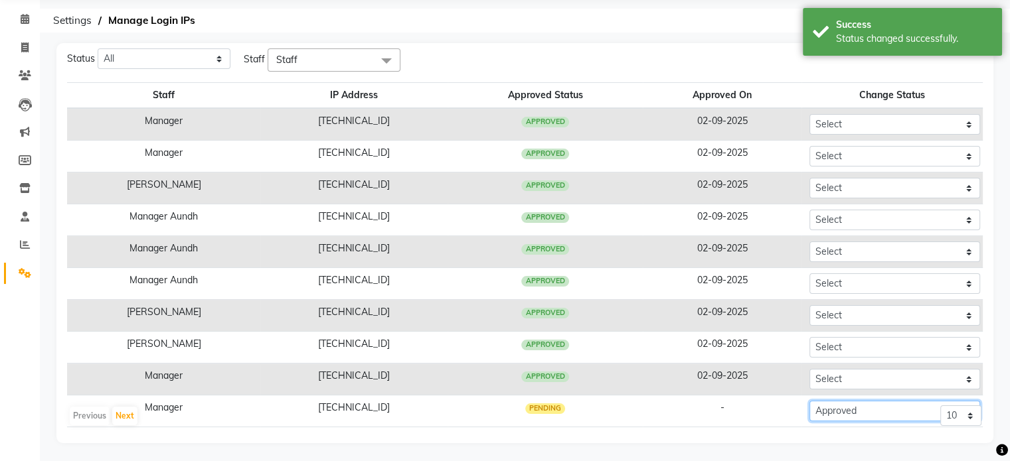
click at [809, 401] on select "Select Approved Rejected" at bounding box center [894, 411] width 171 height 21
click at [952, 411] on select "10 50 100" at bounding box center [960, 416] width 41 height 21
select select "100"
click at [940, 406] on select "10 50 100" at bounding box center [960, 416] width 41 height 21
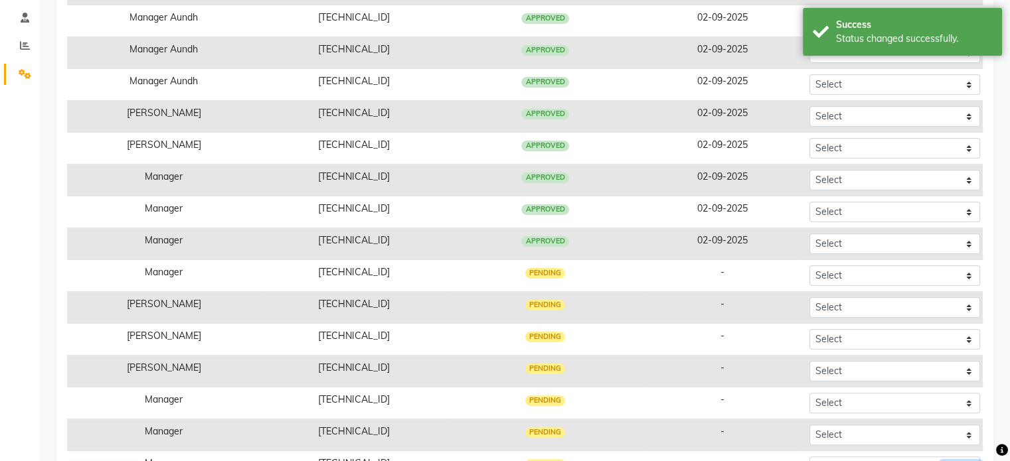
scroll to position [303, 0]
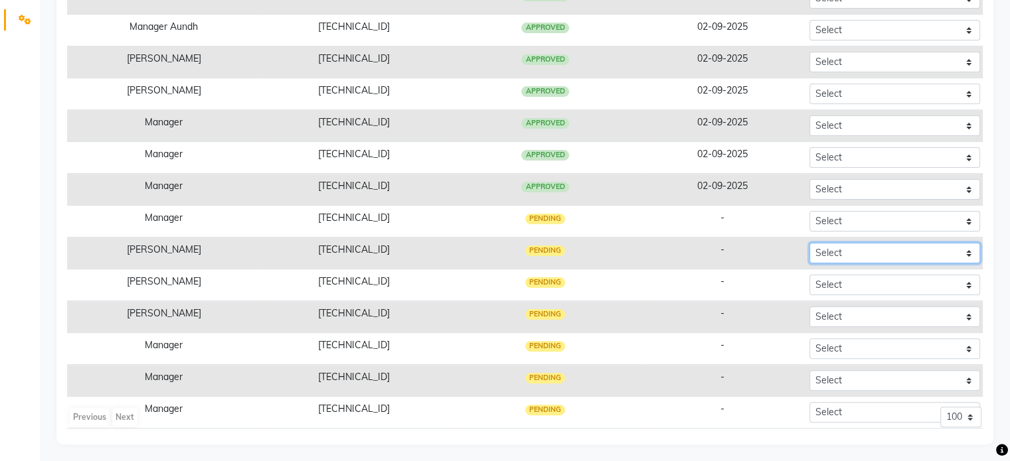
click at [839, 253] on select "Select Approved Rejected" at bounding box center [894, 253] width 171 height 21
select select "Approved"
click at [809, 243] on select "Select Approved Rejected" at bounding box center [894, 253] width 171 height 21
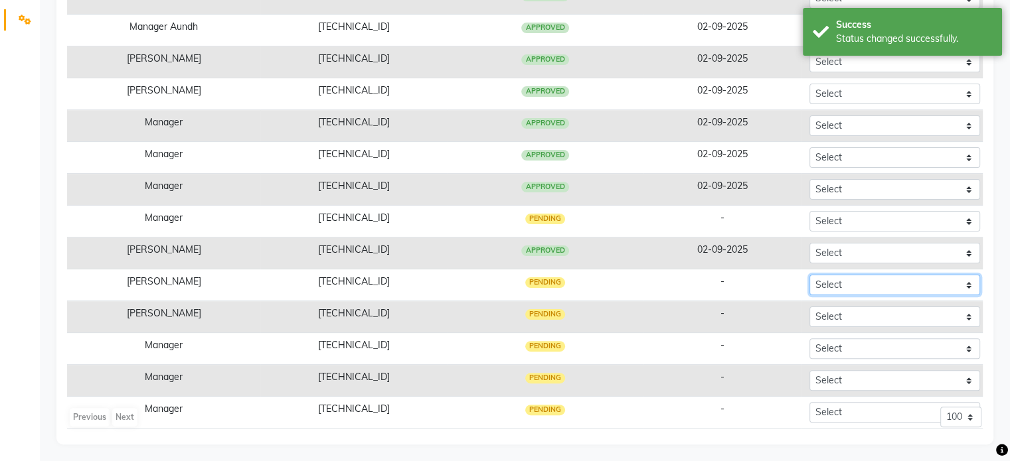
click at [843, 282] on select "Select Approved Rejected" at bounding box center [894, 285] width 171 height 21
select select "Approved"
click at [809, 275] on select "Select Approved Rejected" at bounding box center [894, 285] width 171 height 21
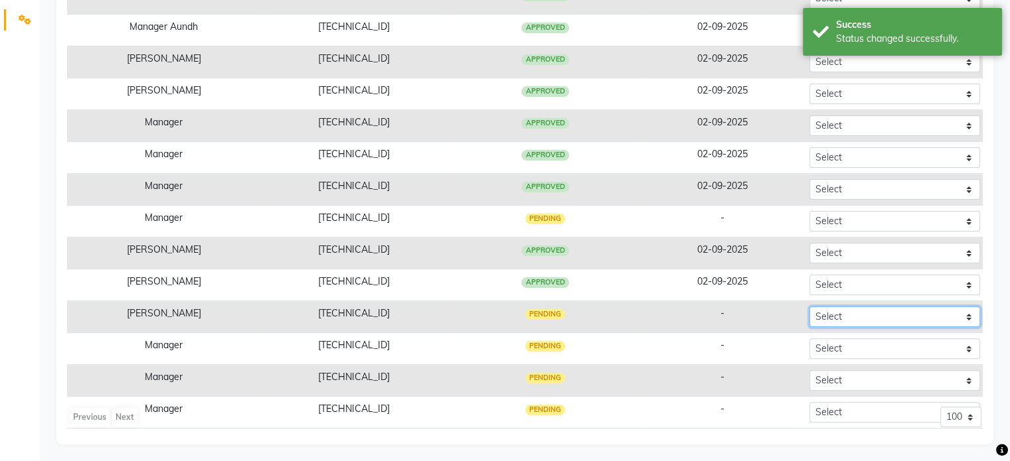
click at [840, 319] on select "Select Approved Rejected" at bounding box center [894, 317] width 171 height 21
select select "Approved"
click at [809, 307] on select "Select Approved Rejected" at bounding box center [894, 317] width 171 height 21
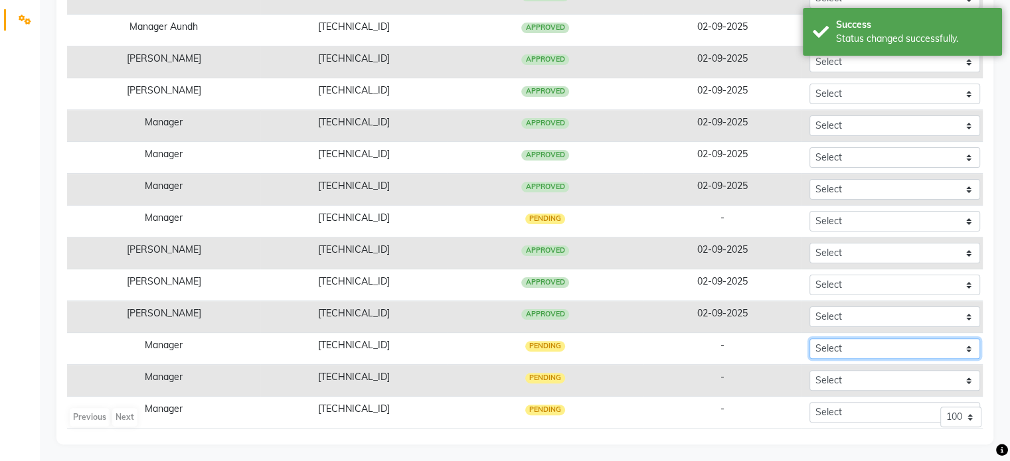
click at [880, 349] on select "Select Approved Rejected" at bounding box center [894, 349] width 171 height 21
select select "Approved"
click at [809, 339] on select "Select Approved Rejected" at bounding box center [894, 349] width 171 height 21
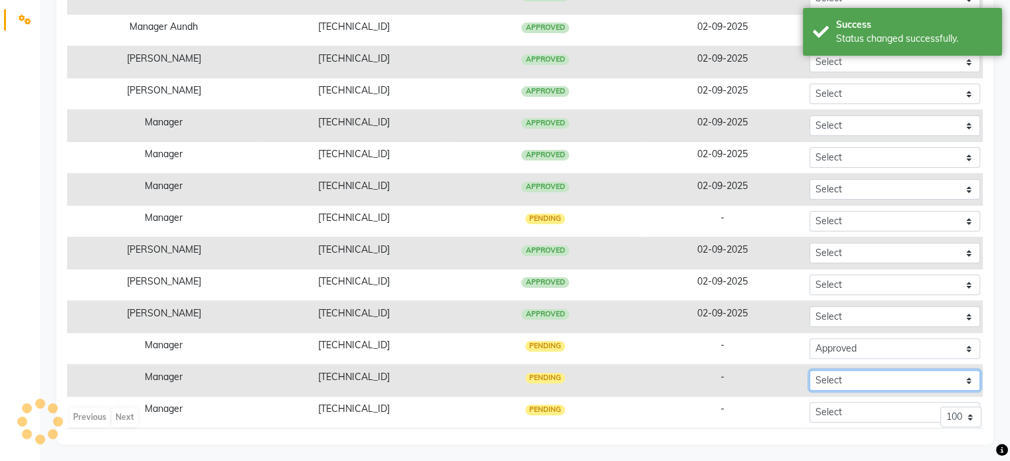
click at [842, 381] on select "Select Approved Rejected" at bounding box center [894, 380] width 171 height 21
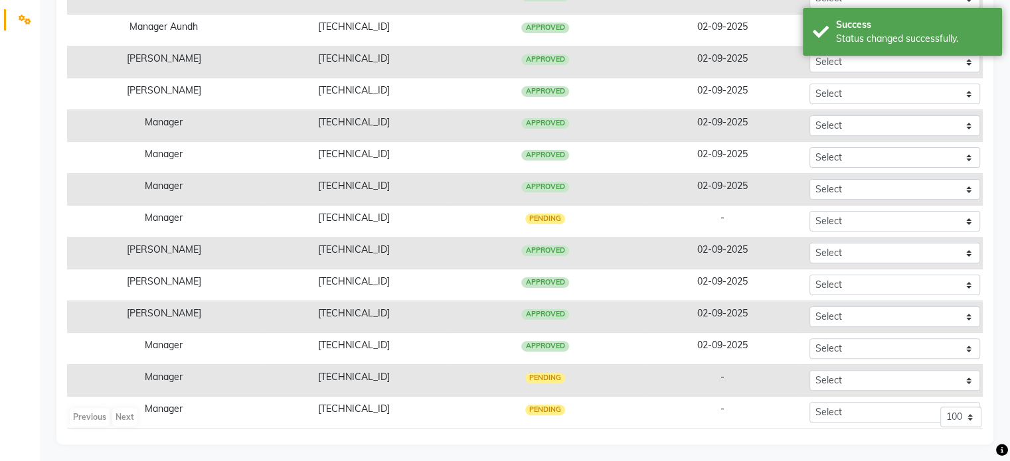
click at [852, 407] on div "Previous Next 10 50 100" at bounding box center [524, 423] width 913 height 32
click at [842, 374] on select "Select Approved Rejected" at bounding box center [894, 380] width 171 height 21
select select "Approved"
click at [809, 370] on select "Select Approved Rejected" at bounding box center [894, 380] width 171 height 21
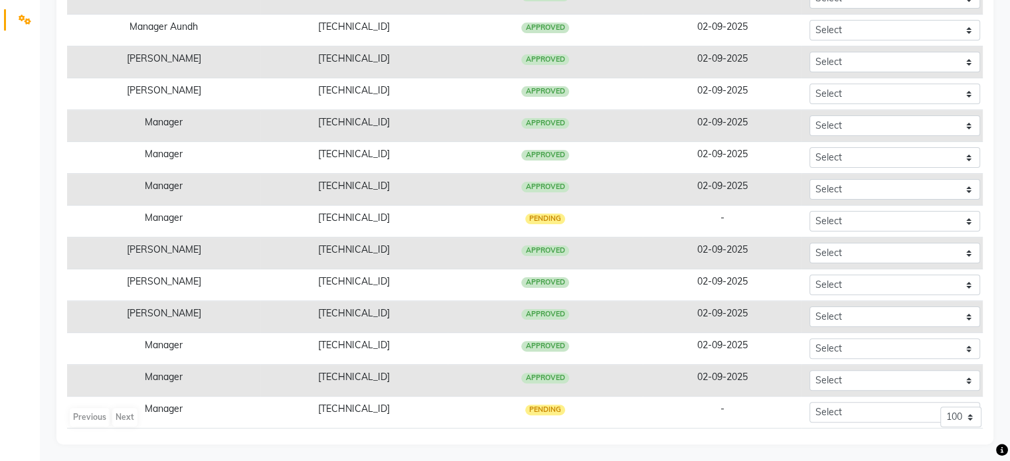
click at [845, 410] on div "Previous Next 10 50 100" at bounding box center [524, 423] width 913 height 32
click at [845, 407] on div "Previous Next 10 50 100" at bounding box center [524, 423] width 913 height 32
click at [843, 409] on div "Previous Next 10 50 100" at bounding box center [524, 423] width 913 height 32
click at [849, 411] on div "Previous Next 10 50 100" at bounding box center [524, 423] width 913 height 32
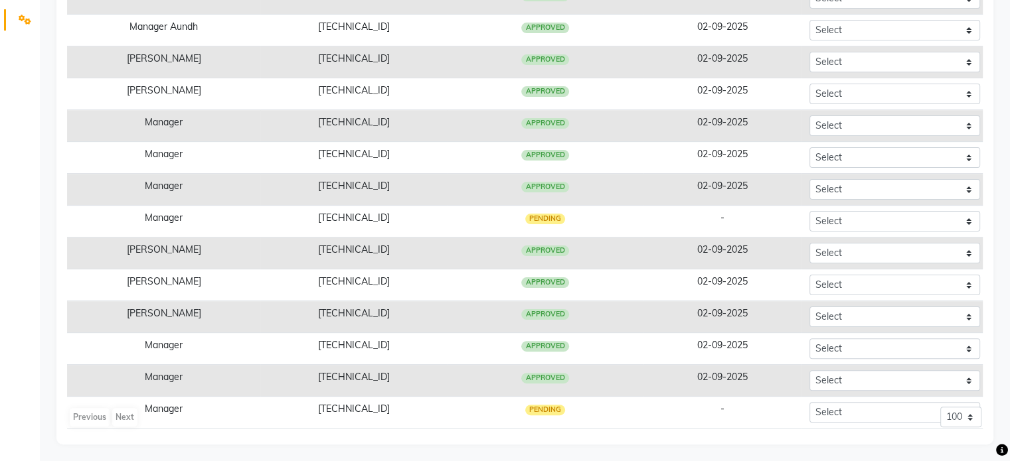
click at [849, 411] on div "Previous Next 10 50 100" at bounding box center [524, 423] width 913 height 32
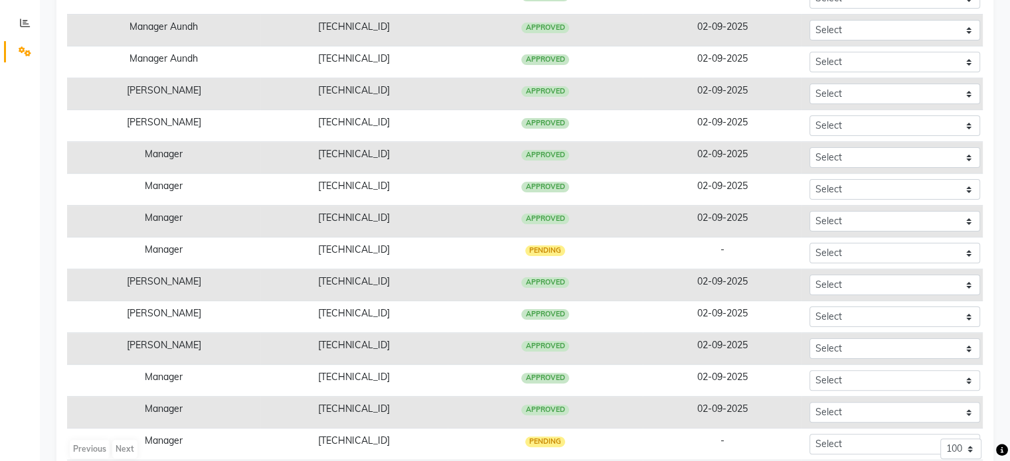
scroll to position [271, 0]
click at [880, 254] on select "Select Approved Rejected" at bounding box center [894, 253] width 171 height 21
select select "Approved"
click at [809, 243] on select "Select Approved Rejected" at bounding box center [894, 253] width 171 height 21
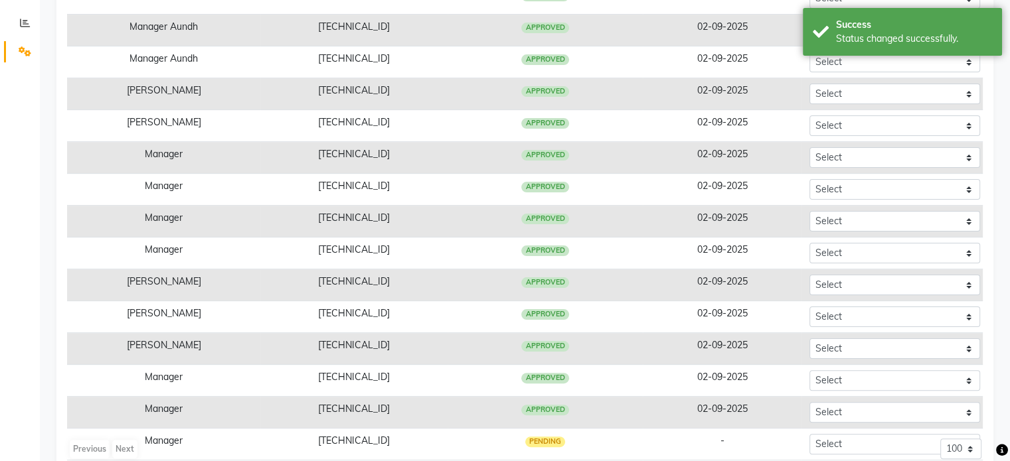
scroll to position [303, 0]
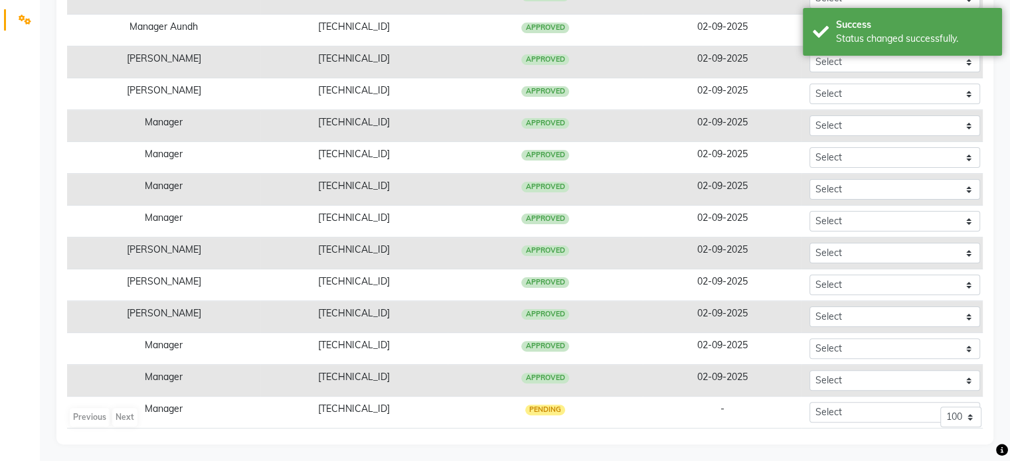
click at [829, 417] on div "Previous Next 10 50 100" at bounding box center [524, 423] width 913 height 32
click at [835, 410] on div "Previous Next 10 50 100" at bounding box center [524, 423] width 913 height 32
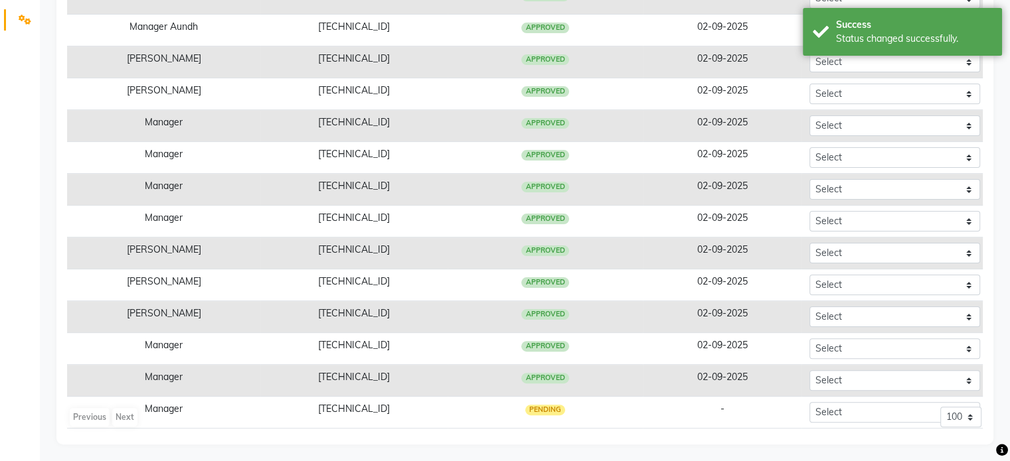
click at [874, 411] on div "Previous Next 10 50 100" at bounding box center [524, 423] width 913 height 32
